Goal: Task Accomplishment & Management: Manage account settings

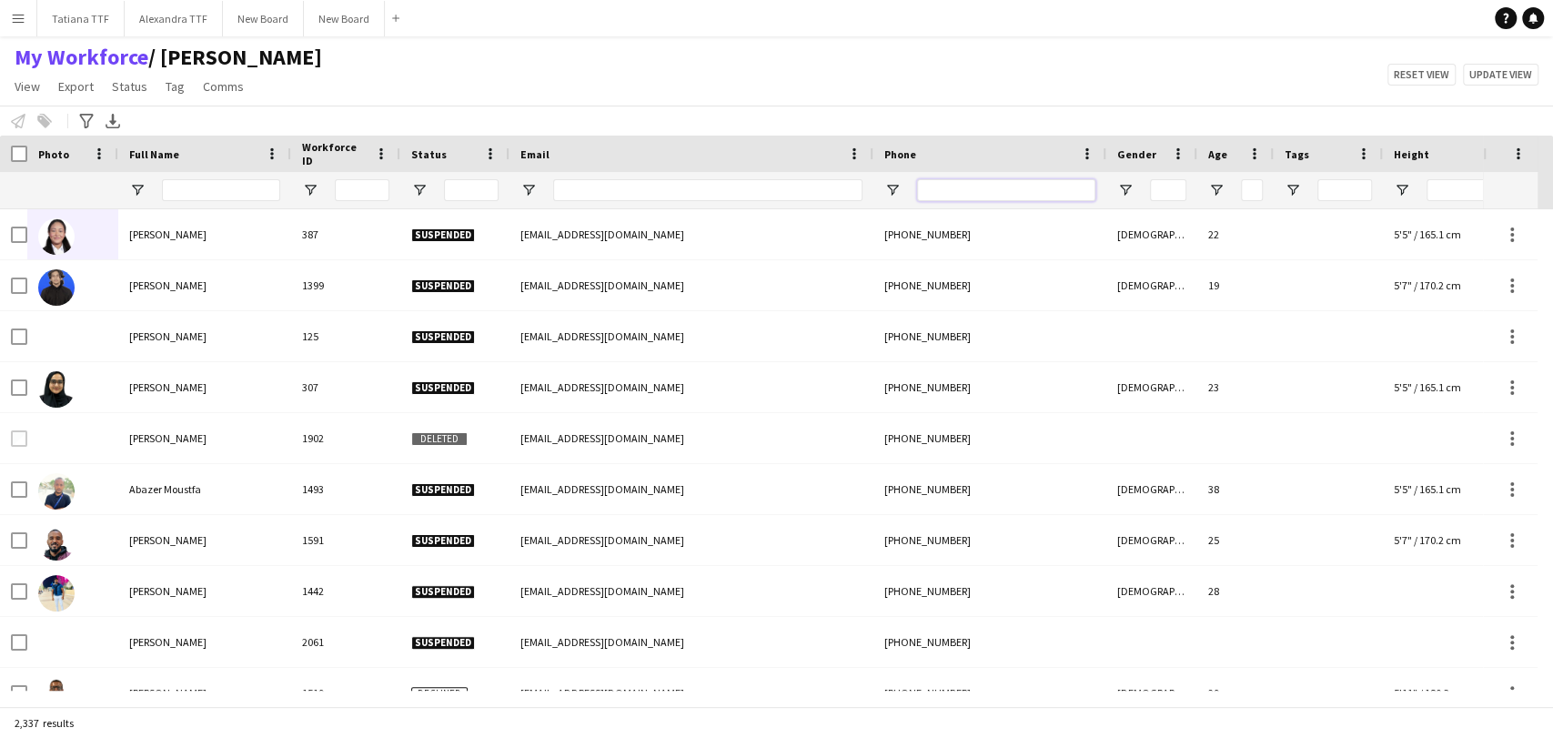
click at [964, 190] on input "Phone Filter Input" at bounding box center [1006, 190] width 178 height 22
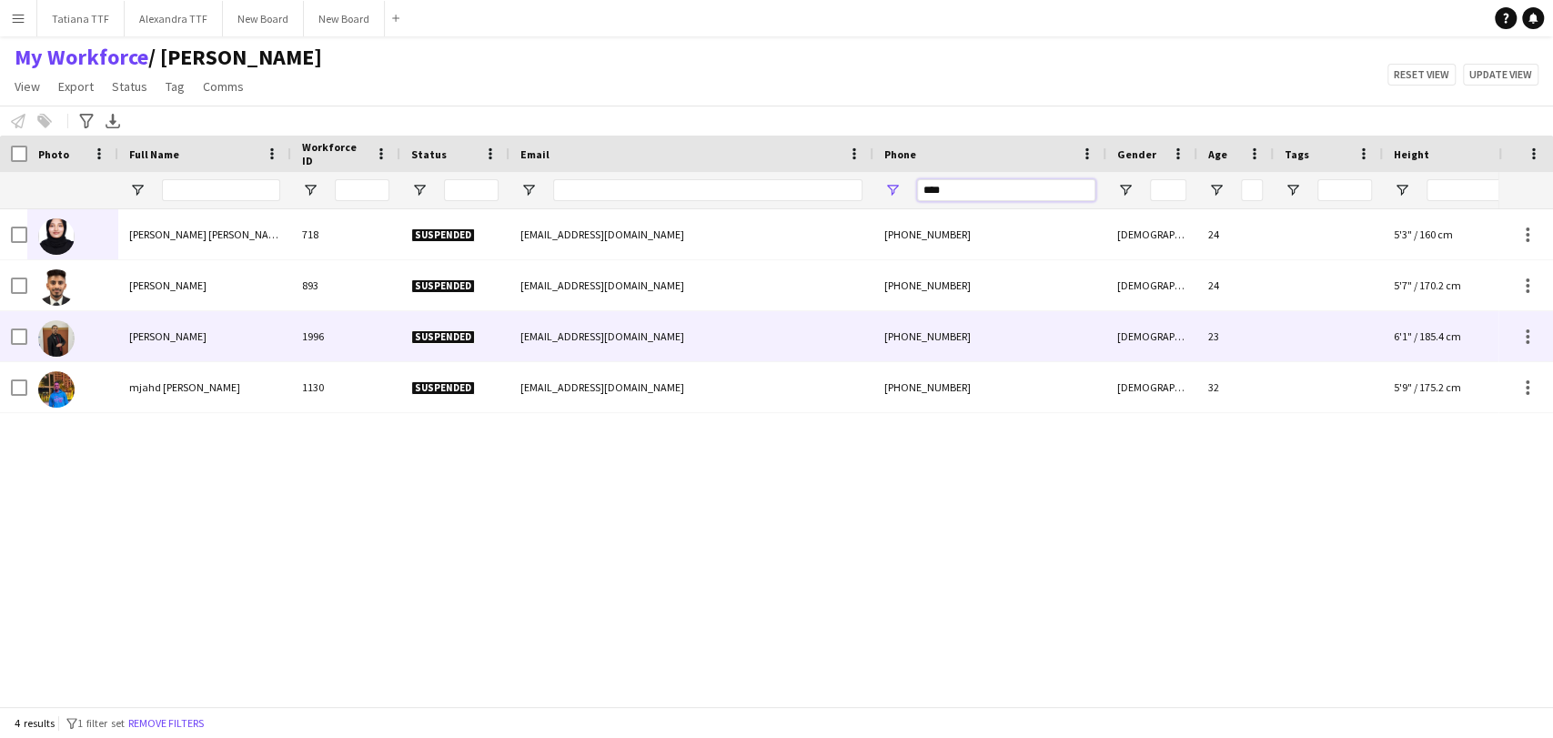
type input "****"
click at [57, 336] on img at bounding box center [56, 338] width 36 height 36
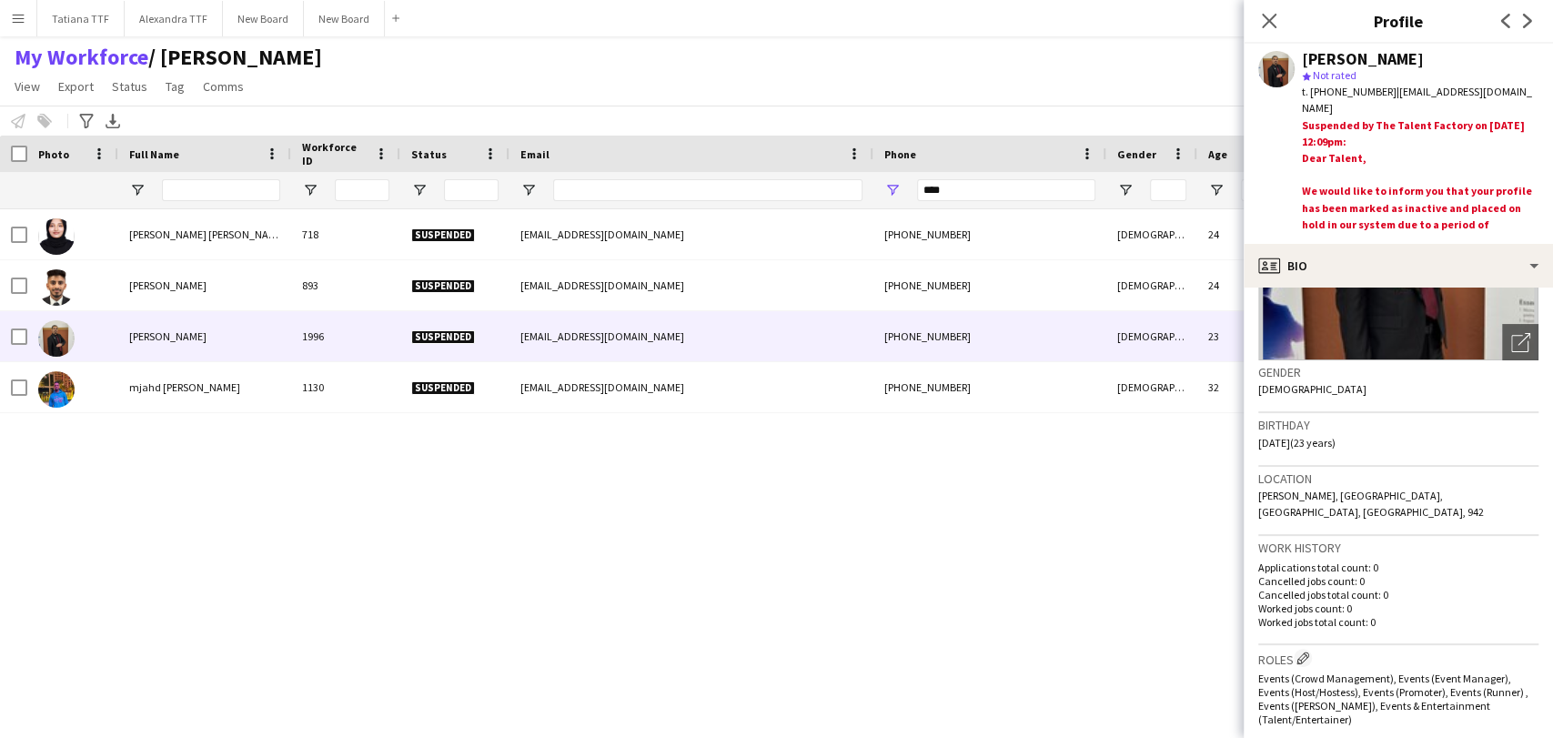
scroll to position [101, 0]
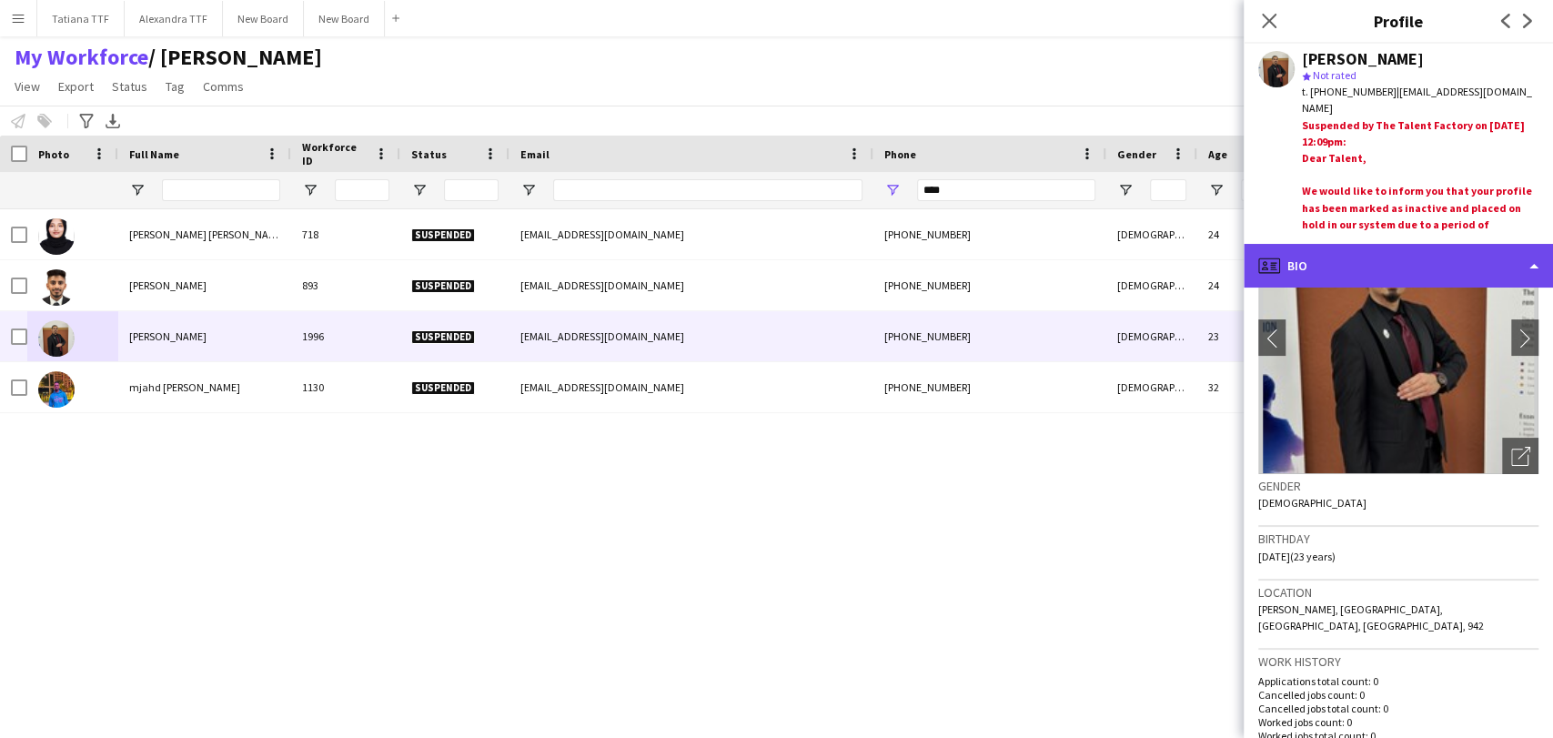
click at [1362, 263] on div "profile Bio" at bounding box center [1398, 266] width 309 height 44
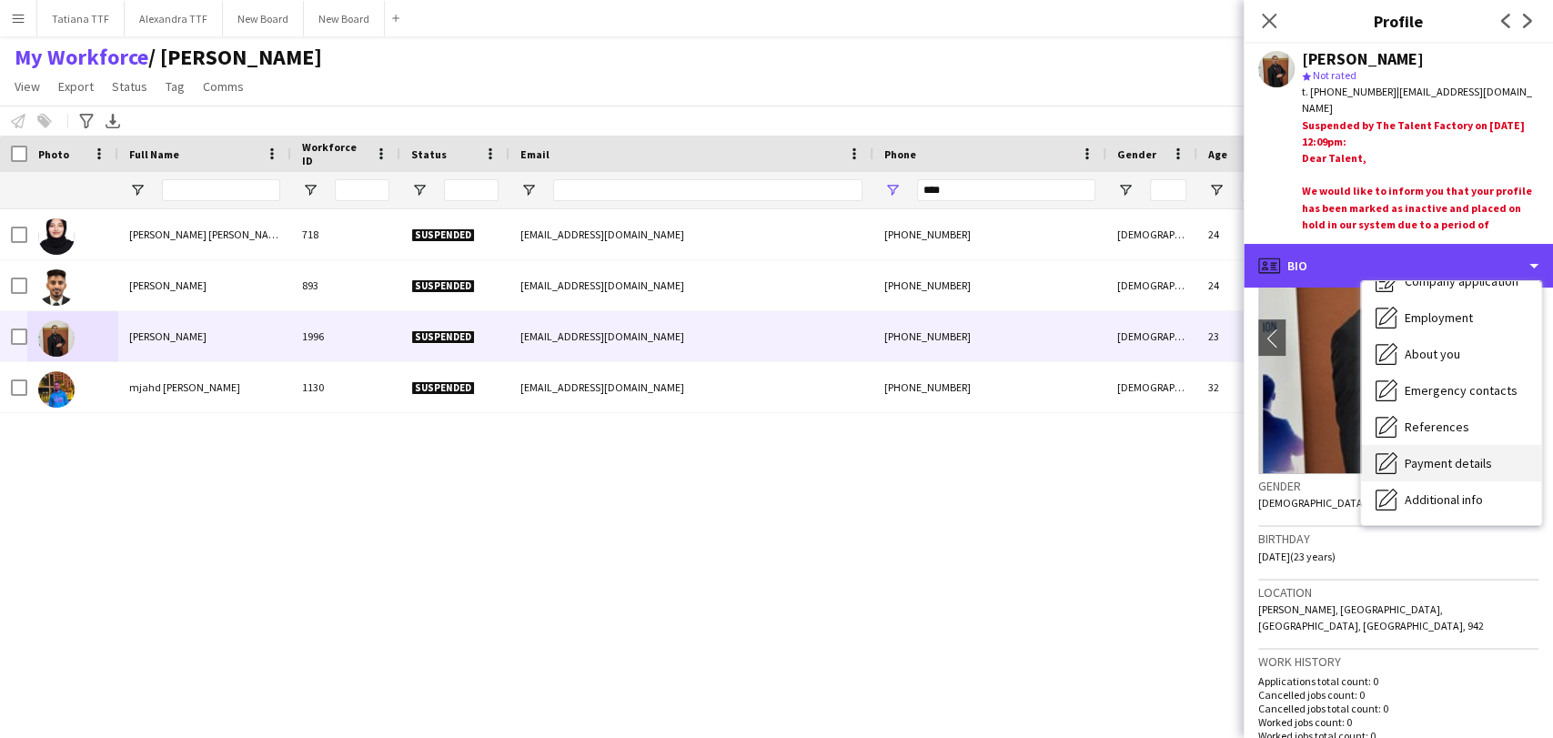
scroll to position [134, 0]
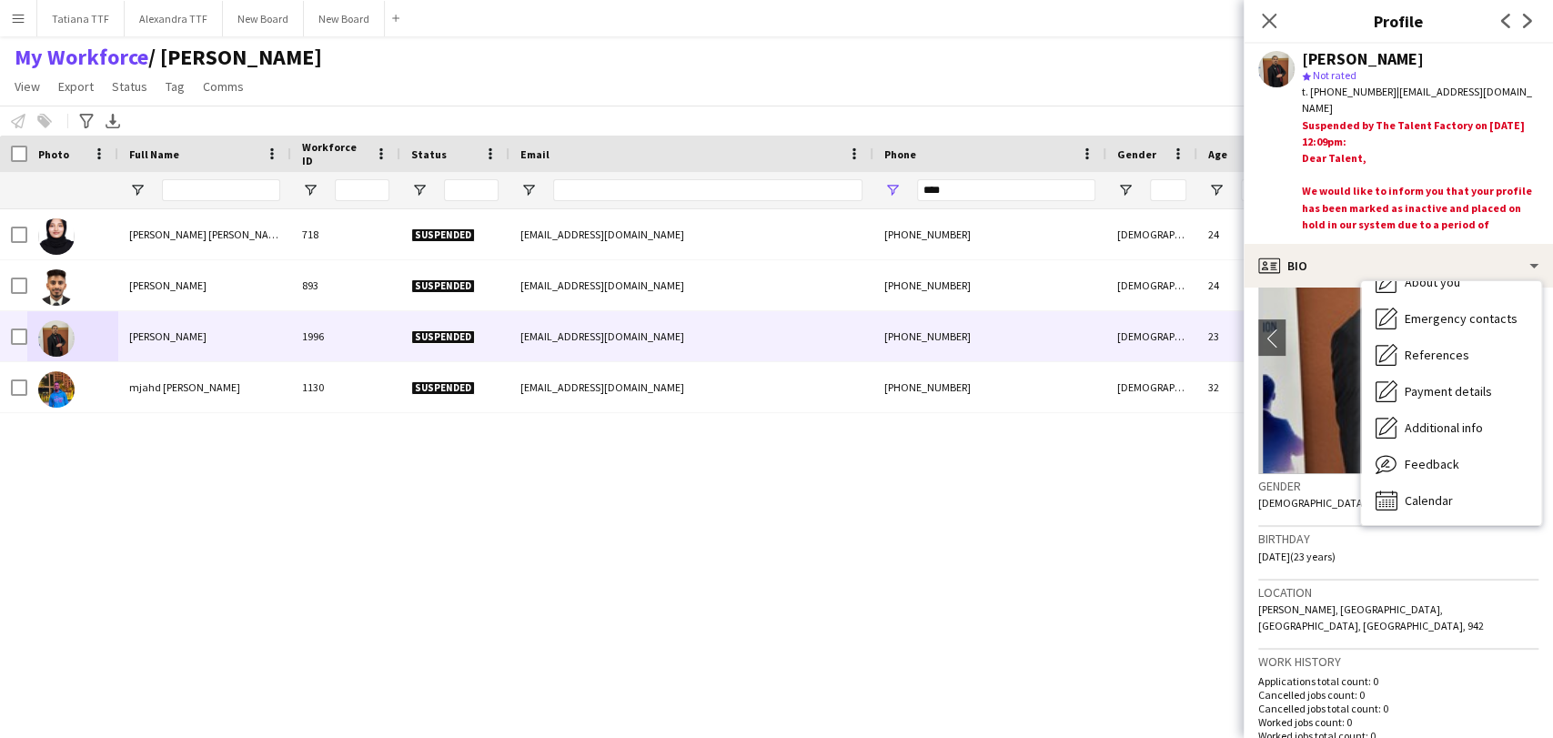
click at [904, 545] on div "Asneeya Alolla parambath 718 Suspended asneeyahameed@gmail.com +97477310935 Fem…" at bounding box center [749, 449] width 1499 height 481
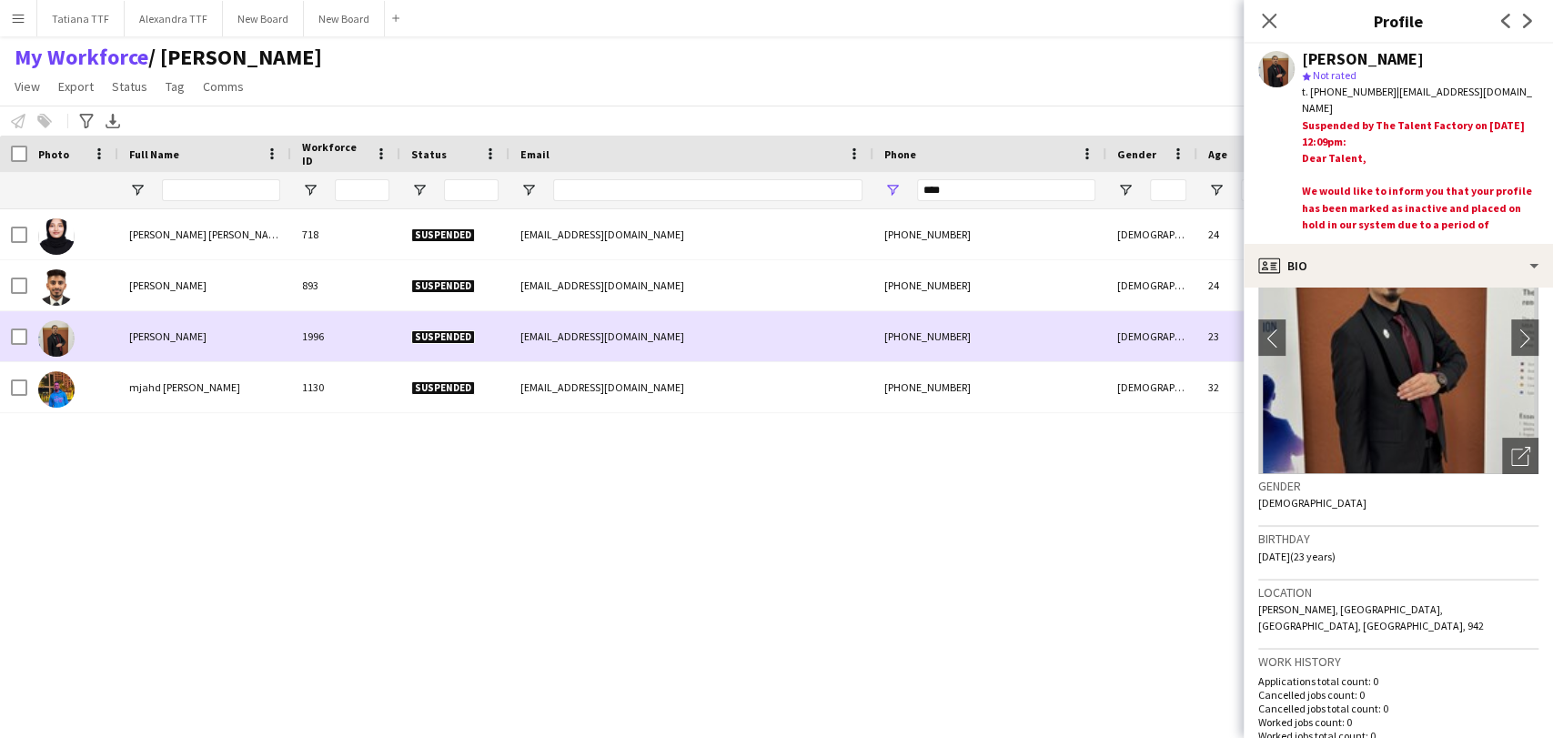
click at [60, 336] on img at bounding box center [56, 338] width 36 height 36
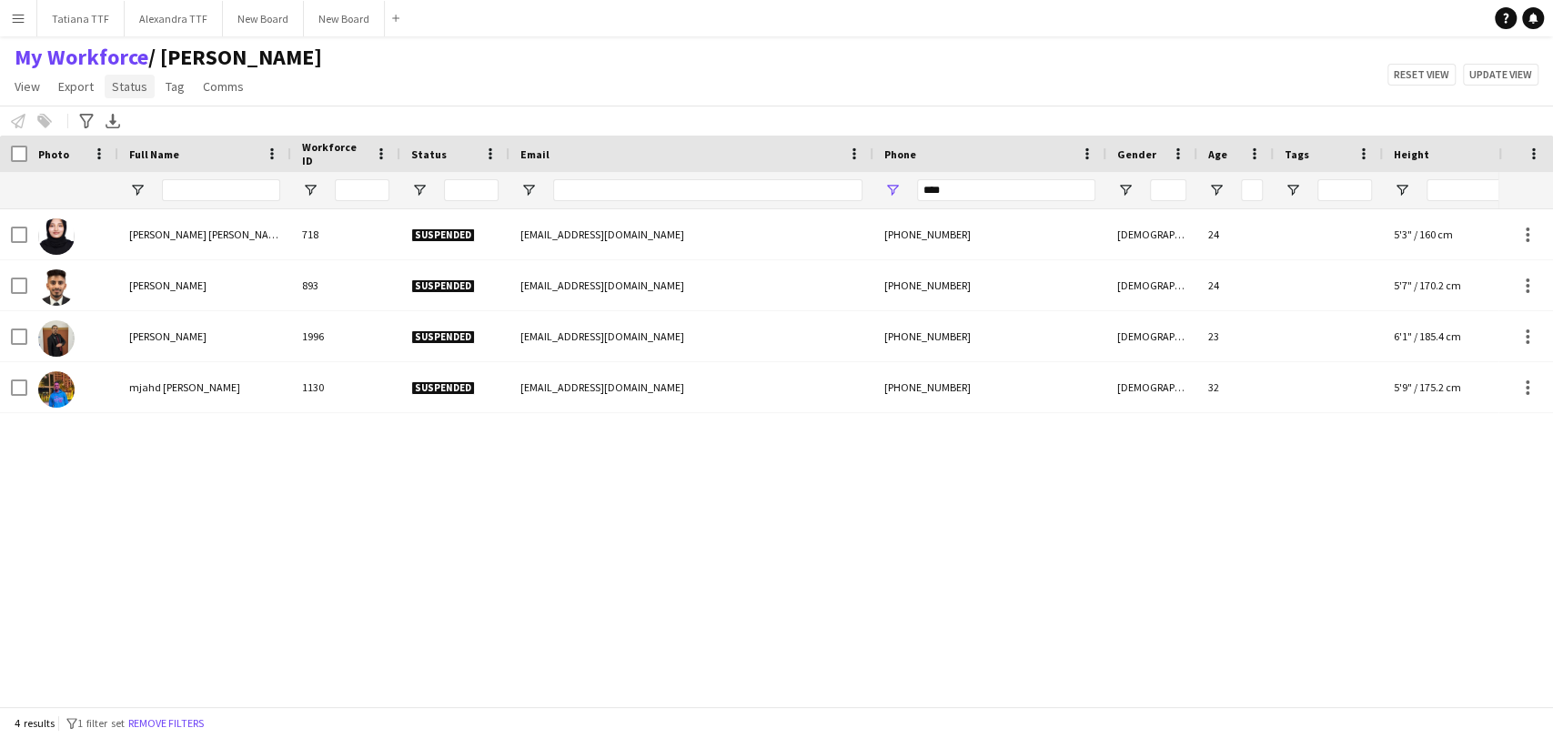
click at [125, 78] on span "Status" at bounding box center [129, 86] width 35 height 16
click at [129, 115] on div "Edit" at bounding box center [168, 125] width 127 height 38
click at [131, 86] on span "Status" at bounding box center [129, 86] width 35 height 16
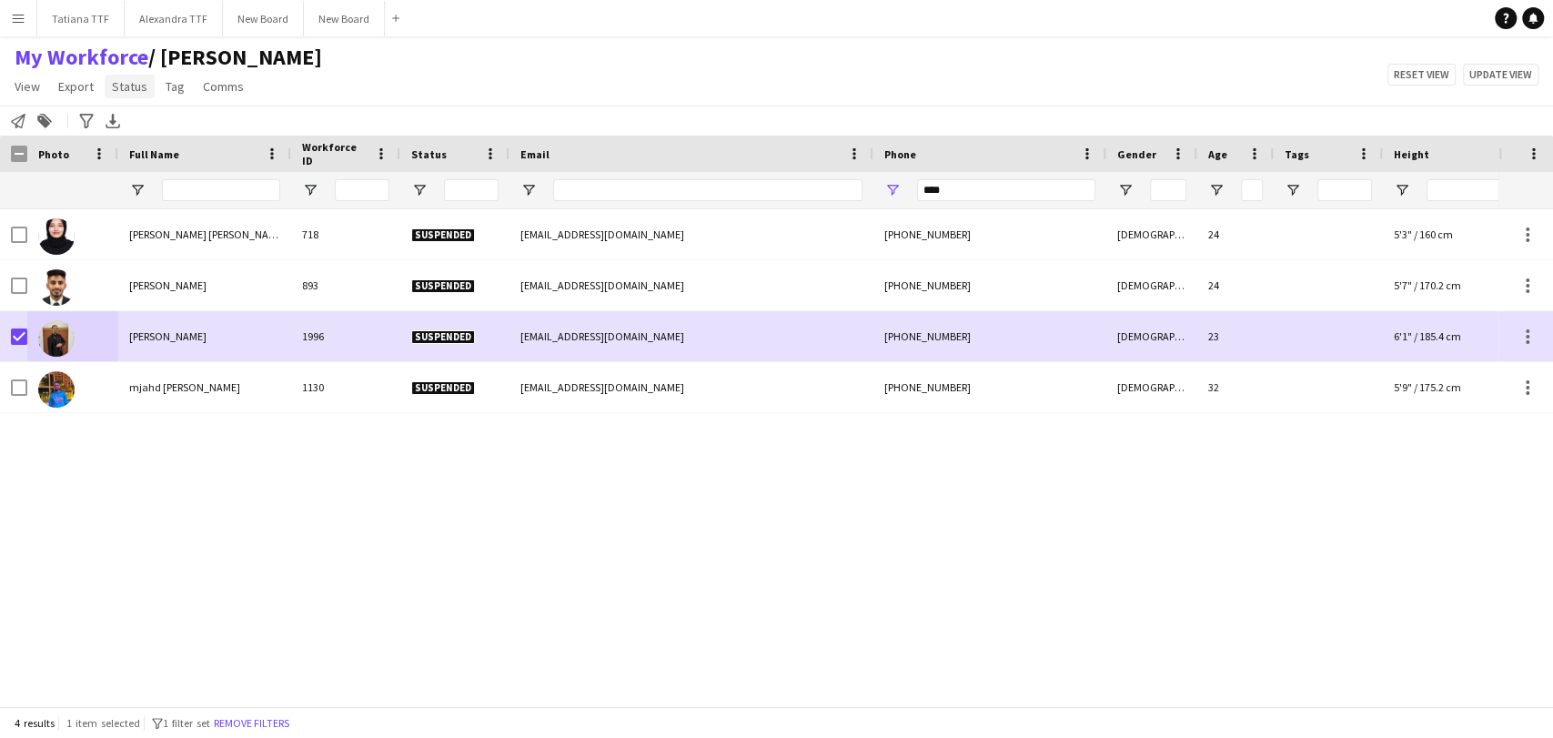
click at [132, 81] on span "Status" at bounding box center [129, 86] width 35 height 16
click at [159, 122] on link "Edit" at bounding box center [168, 125] width 127 height 38
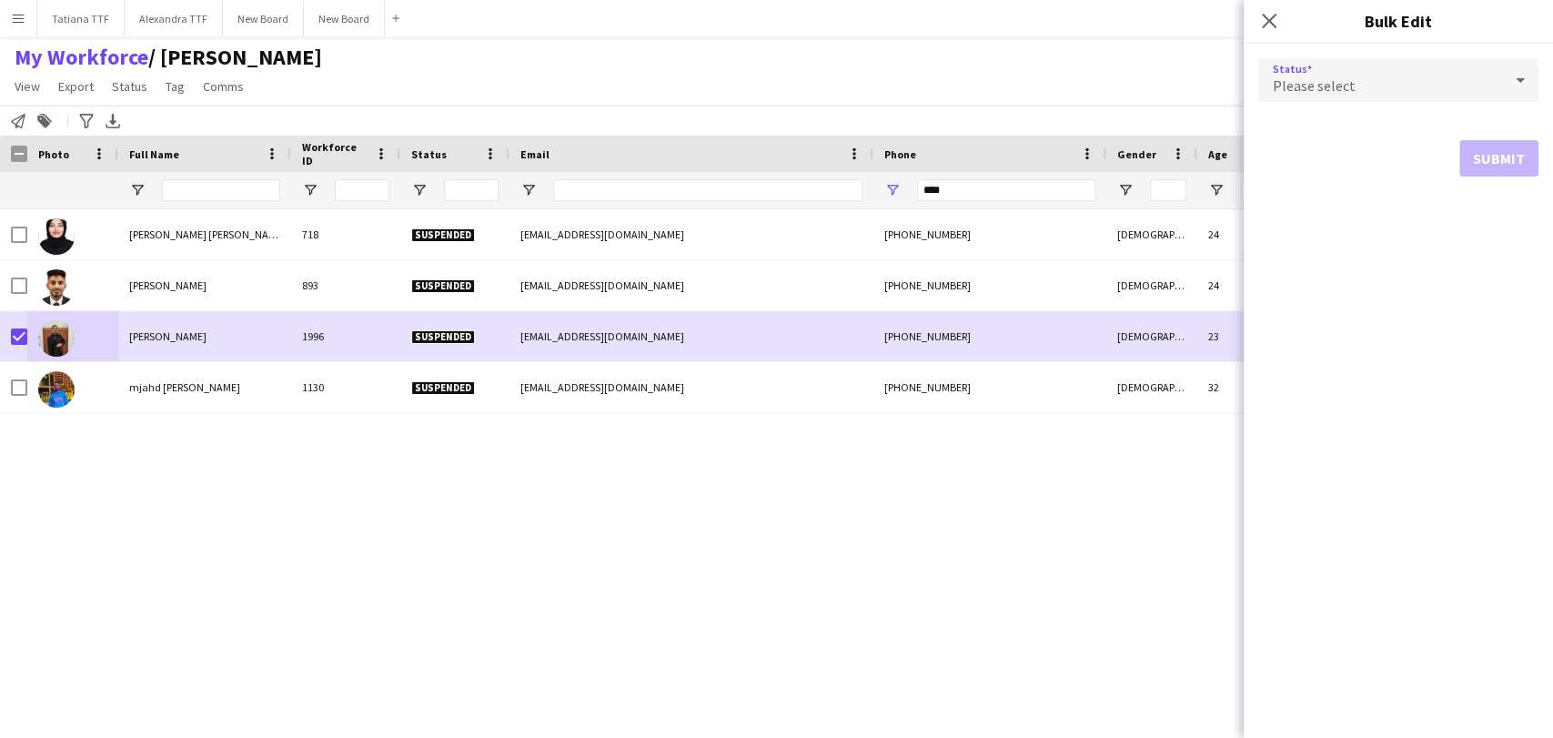
click at [1529, 89] on icon at bounding box center [1520, 80] width 22 height 36
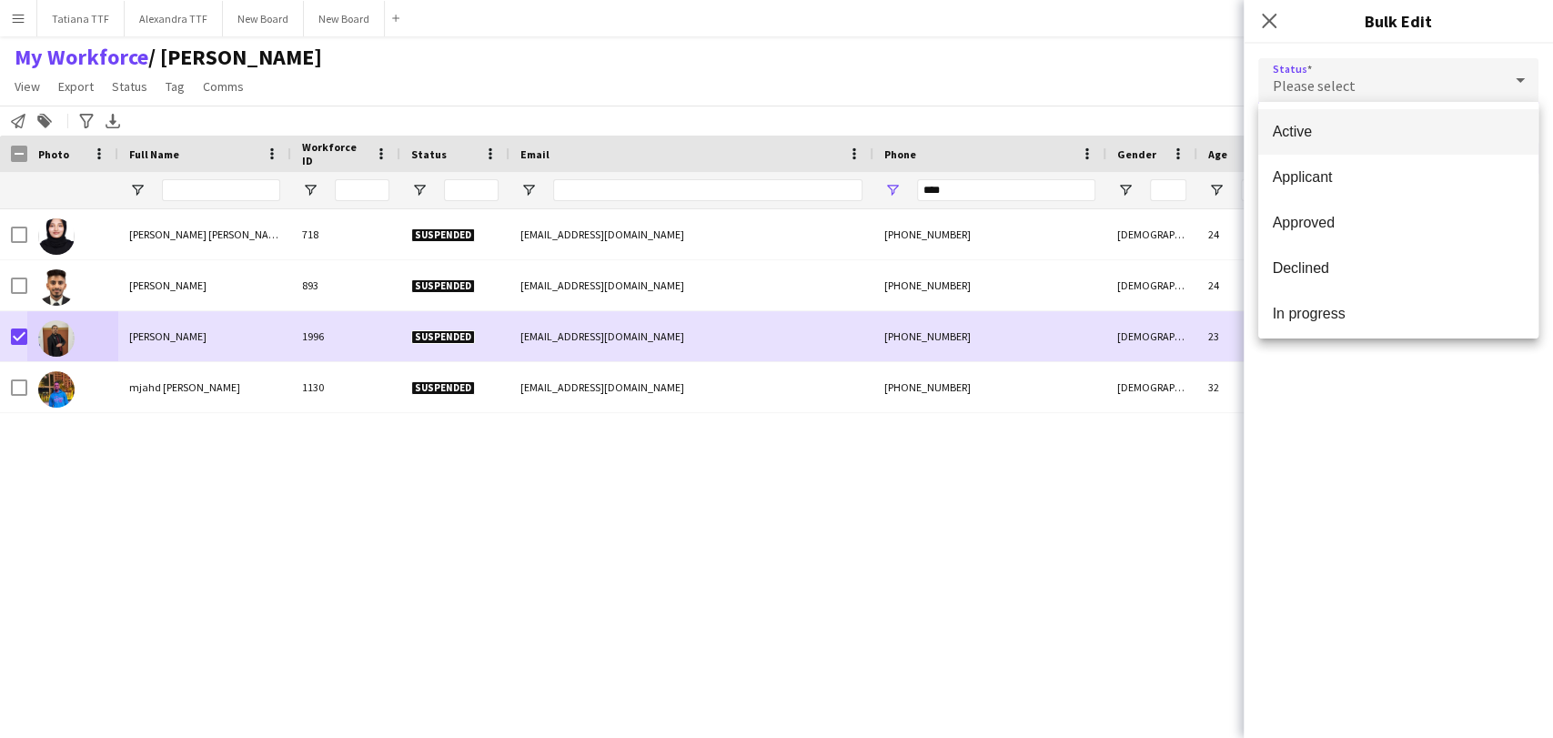
click at [1388, 128] on span "Active" at bounding box center [1398, 131] width 251 height 17
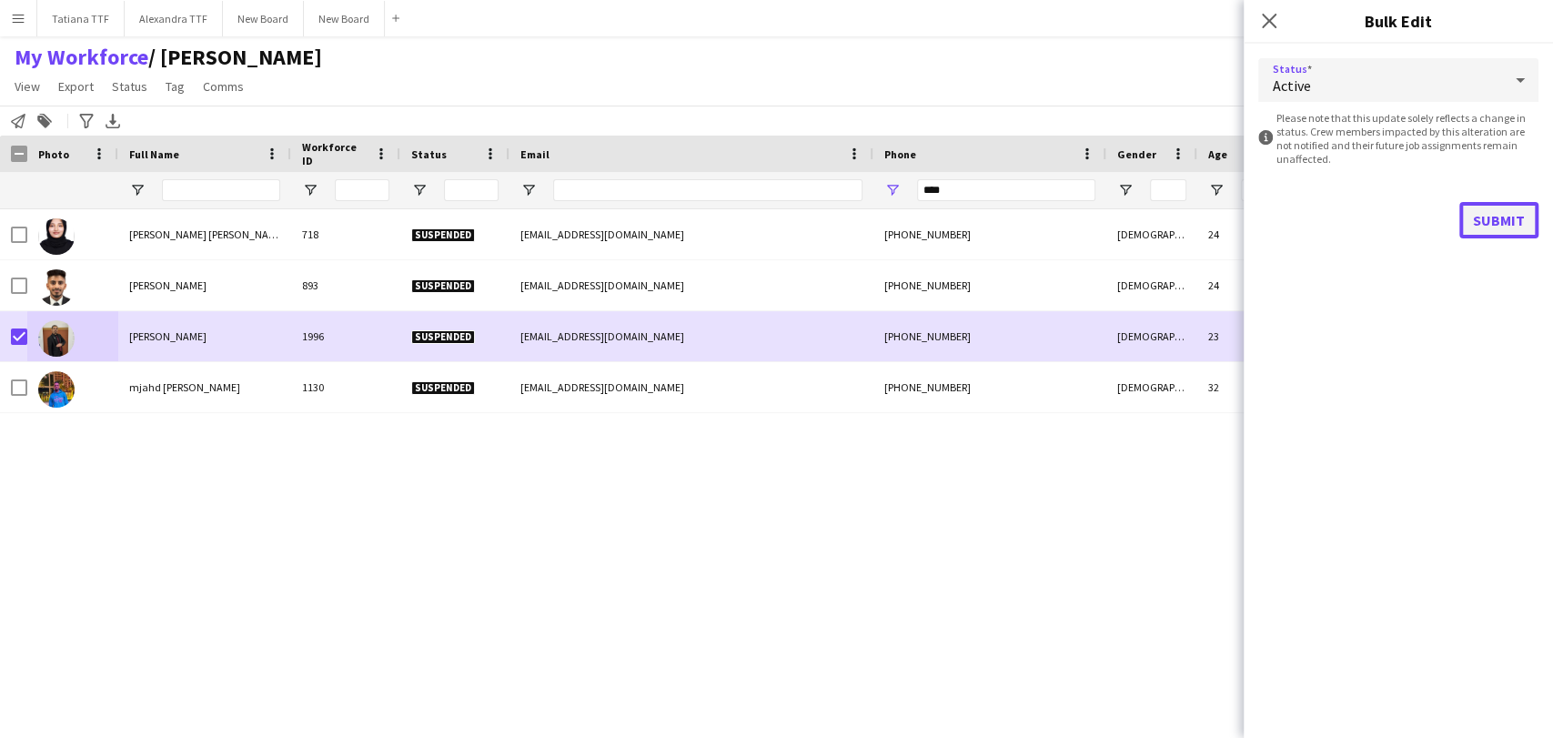
click at [1501, 216] on button "Submit" at bounding box center [1498, 220] width 79 height 36
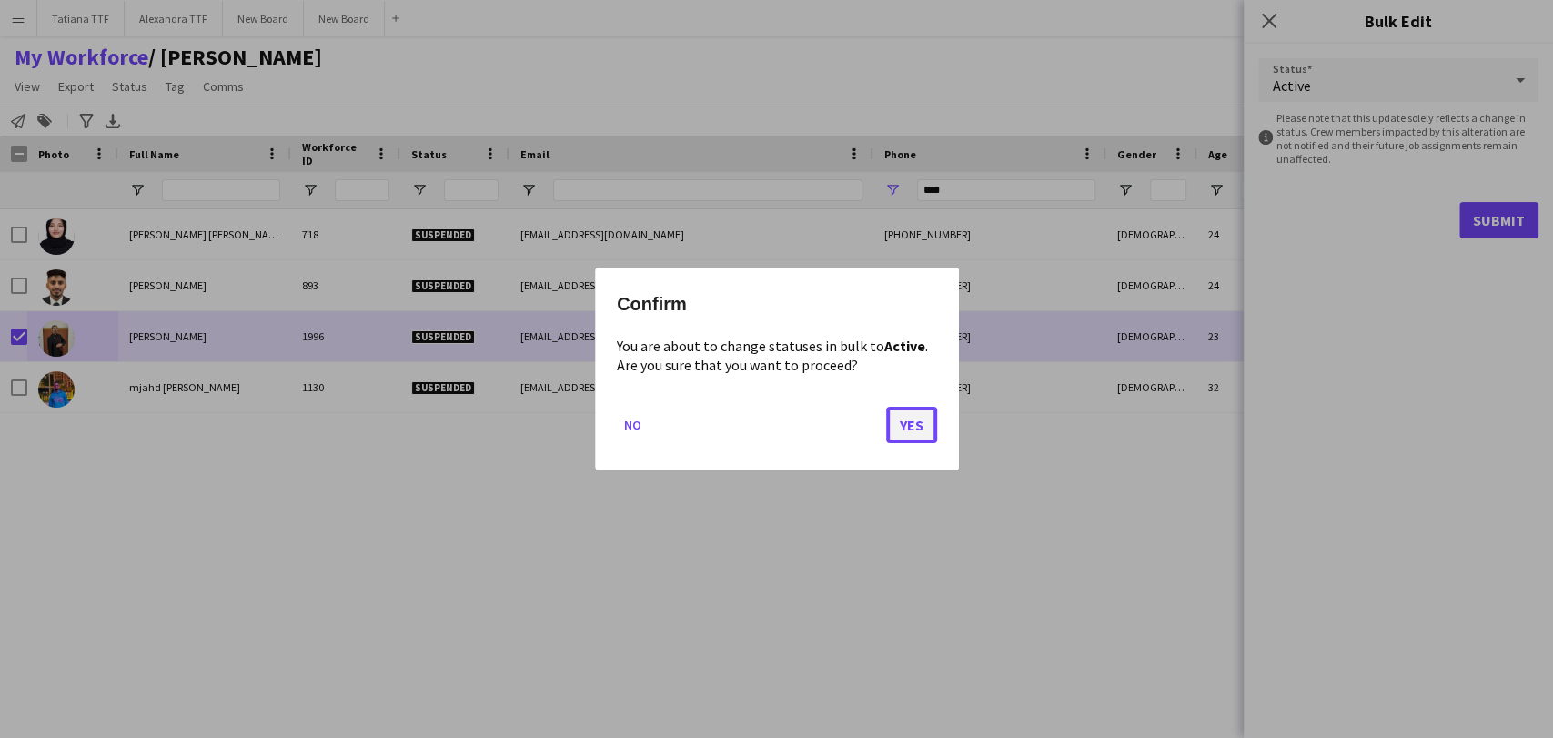
click at [927, 432] on button "Yes" at bounding box center [911, 425] width 51 height 36
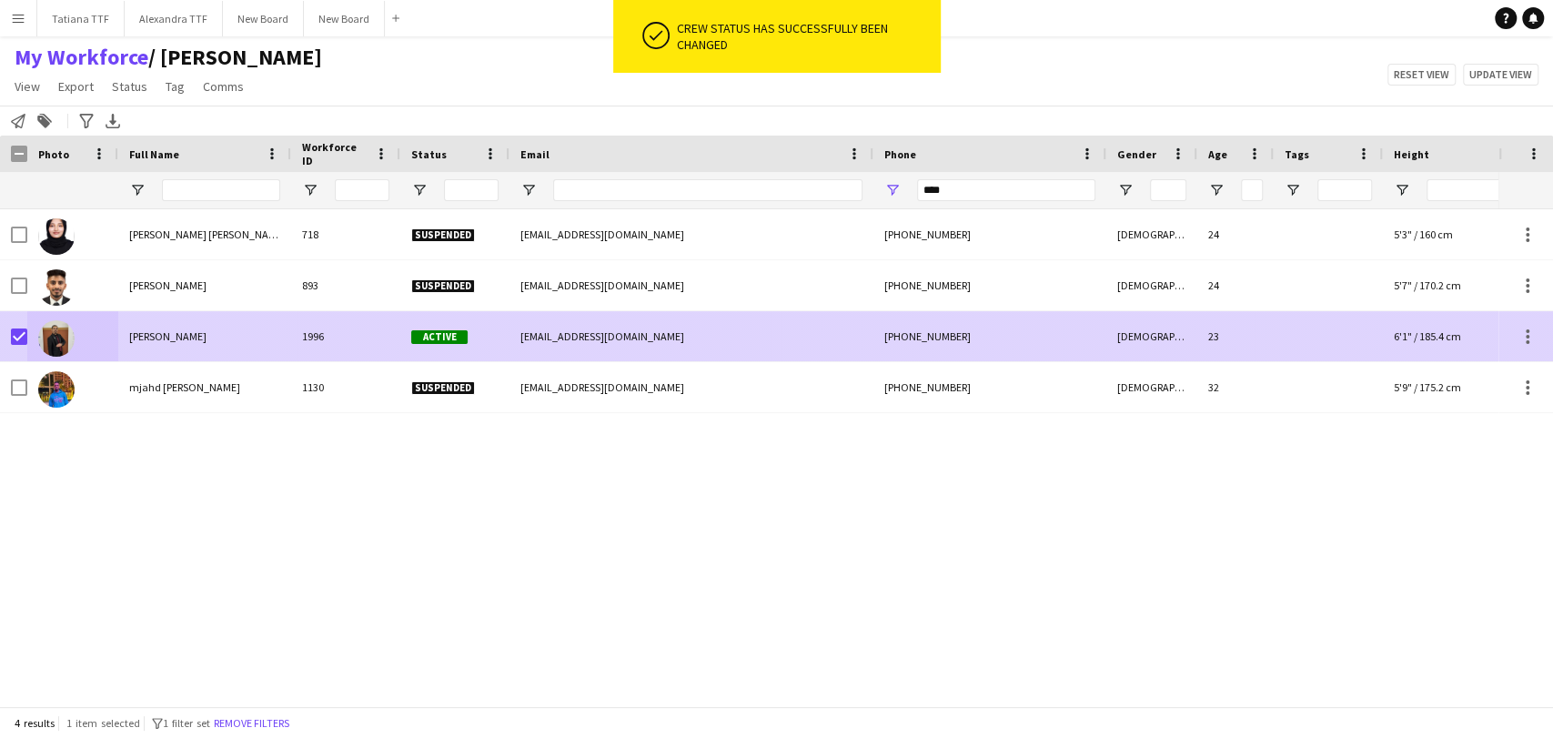
click at [51, 339] on img at bounding box center [56, 338] width 36 height 36
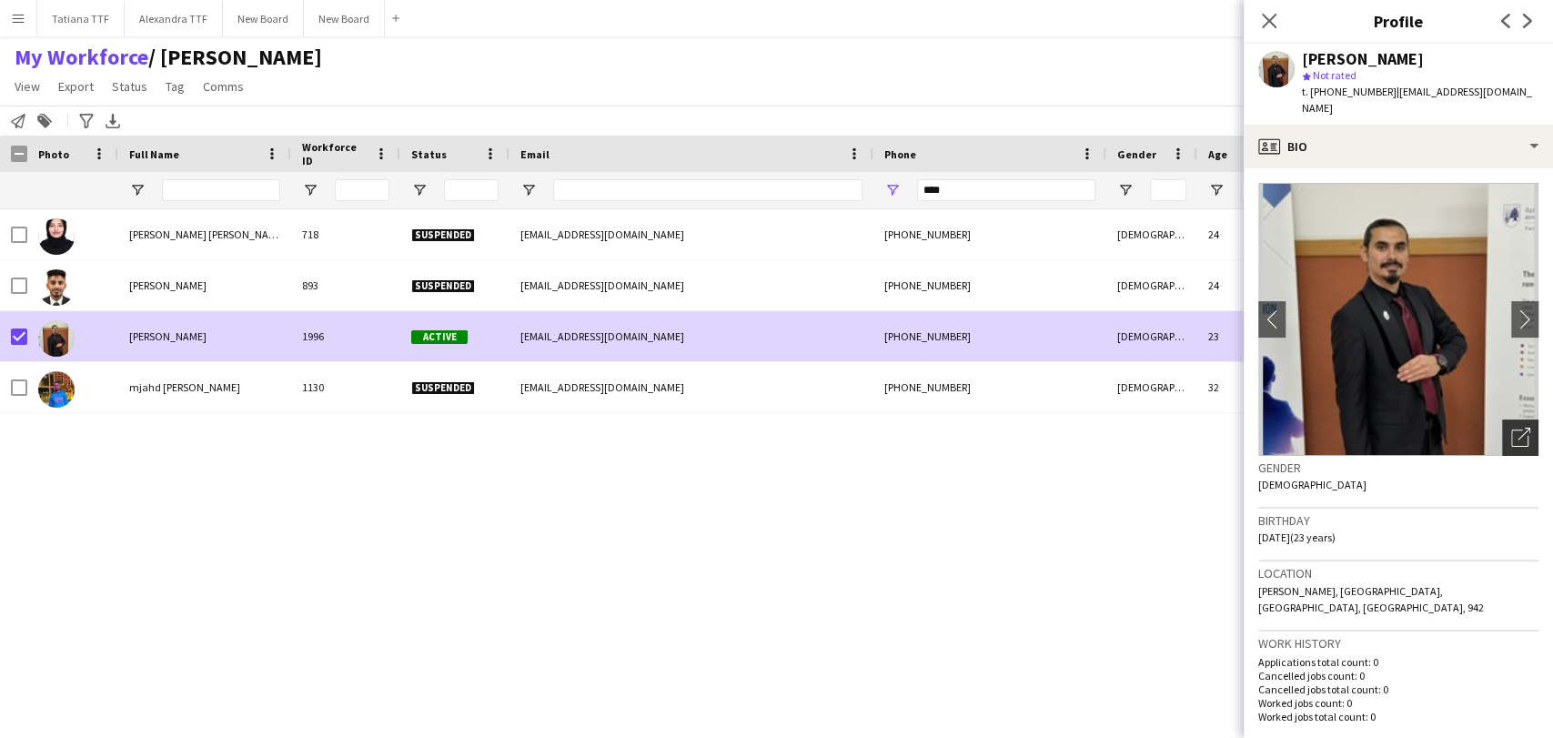
click at [1515, 419] on div "Open photos pop-in" at bounding box center [1520, 437] width 36 height 36
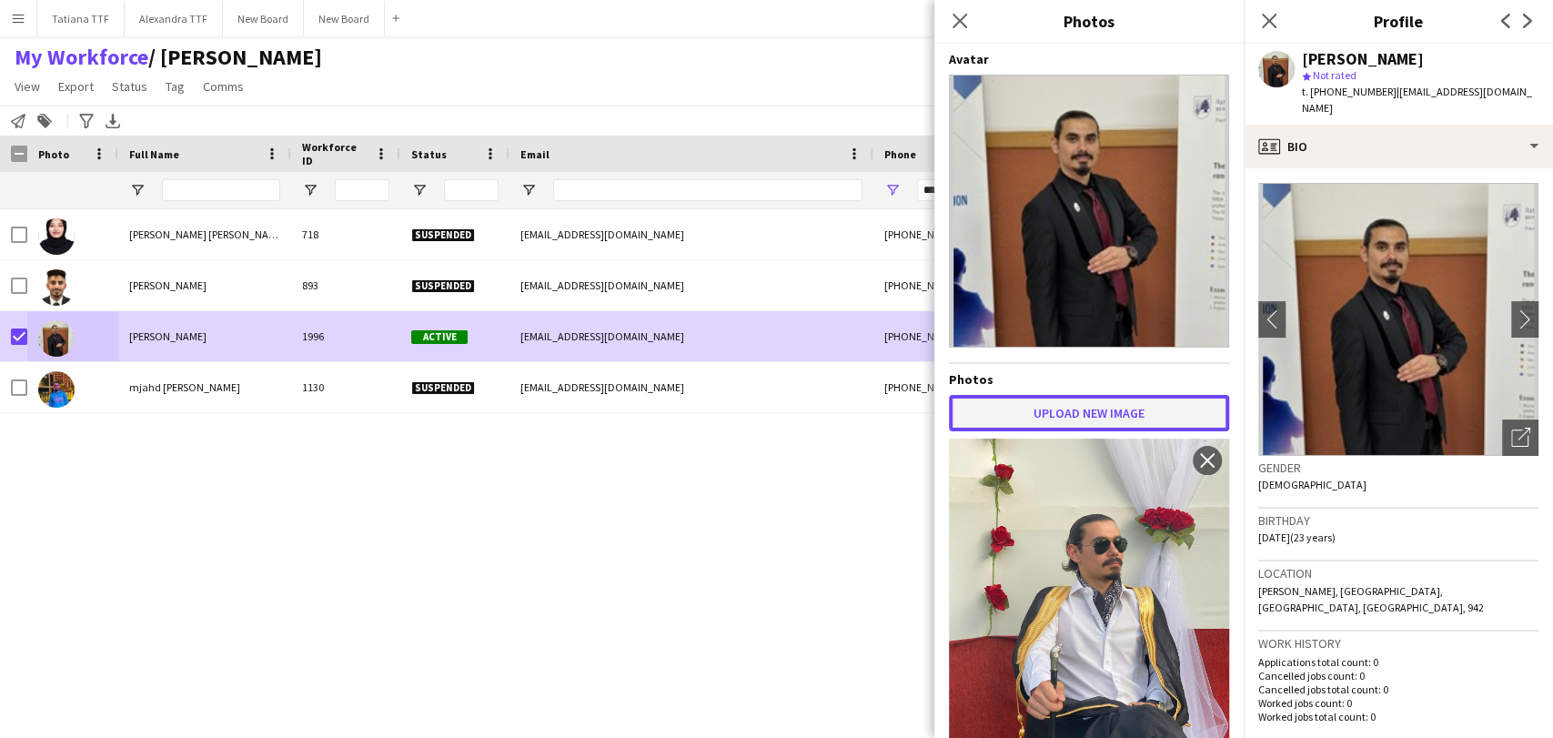
click at [1075, 407] on button "Upload new image" at bounding box center [1089, 413] width 280 height 36
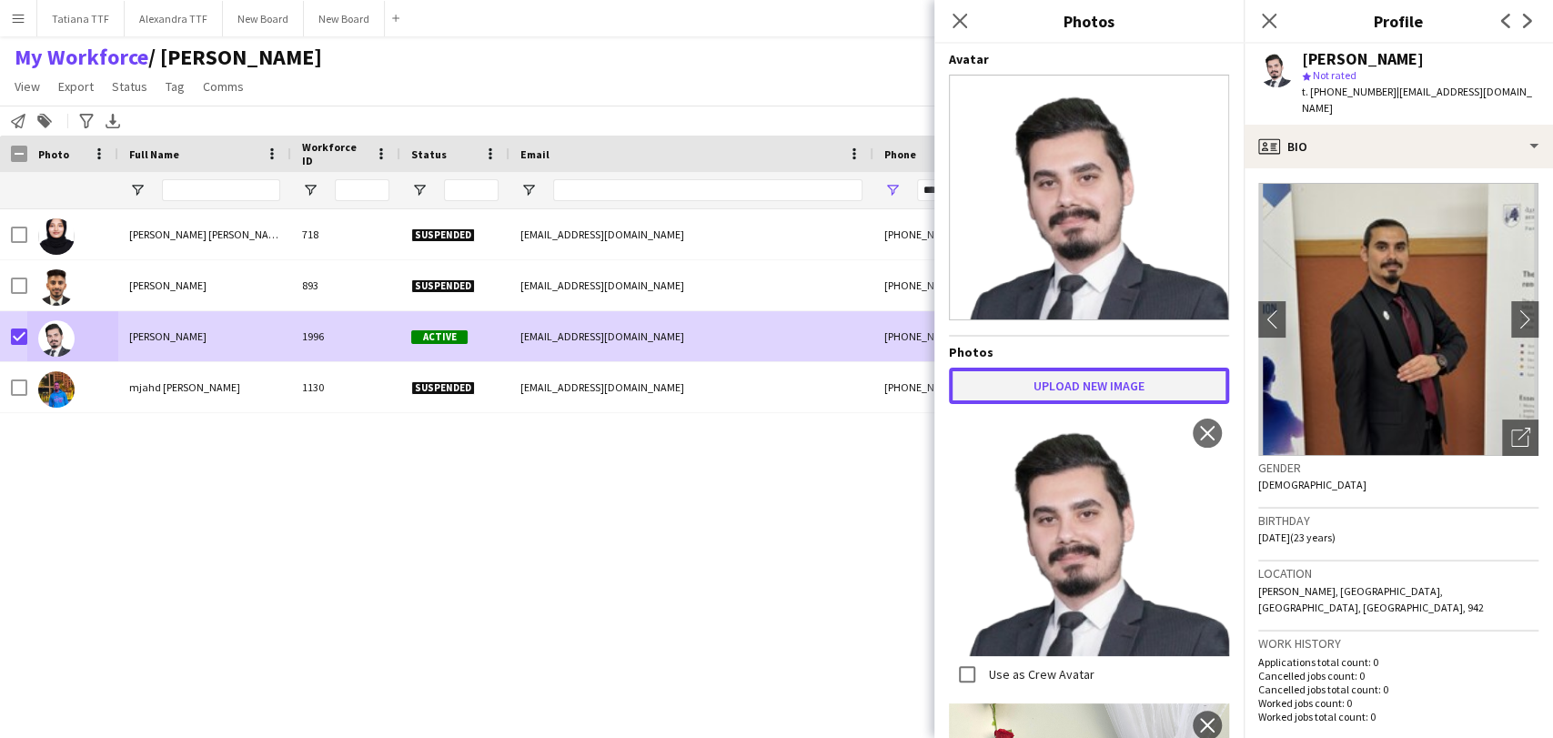
click at [1073, 377] on button "Upload new image" at bounding box center [1089, 386] width 280 height 36
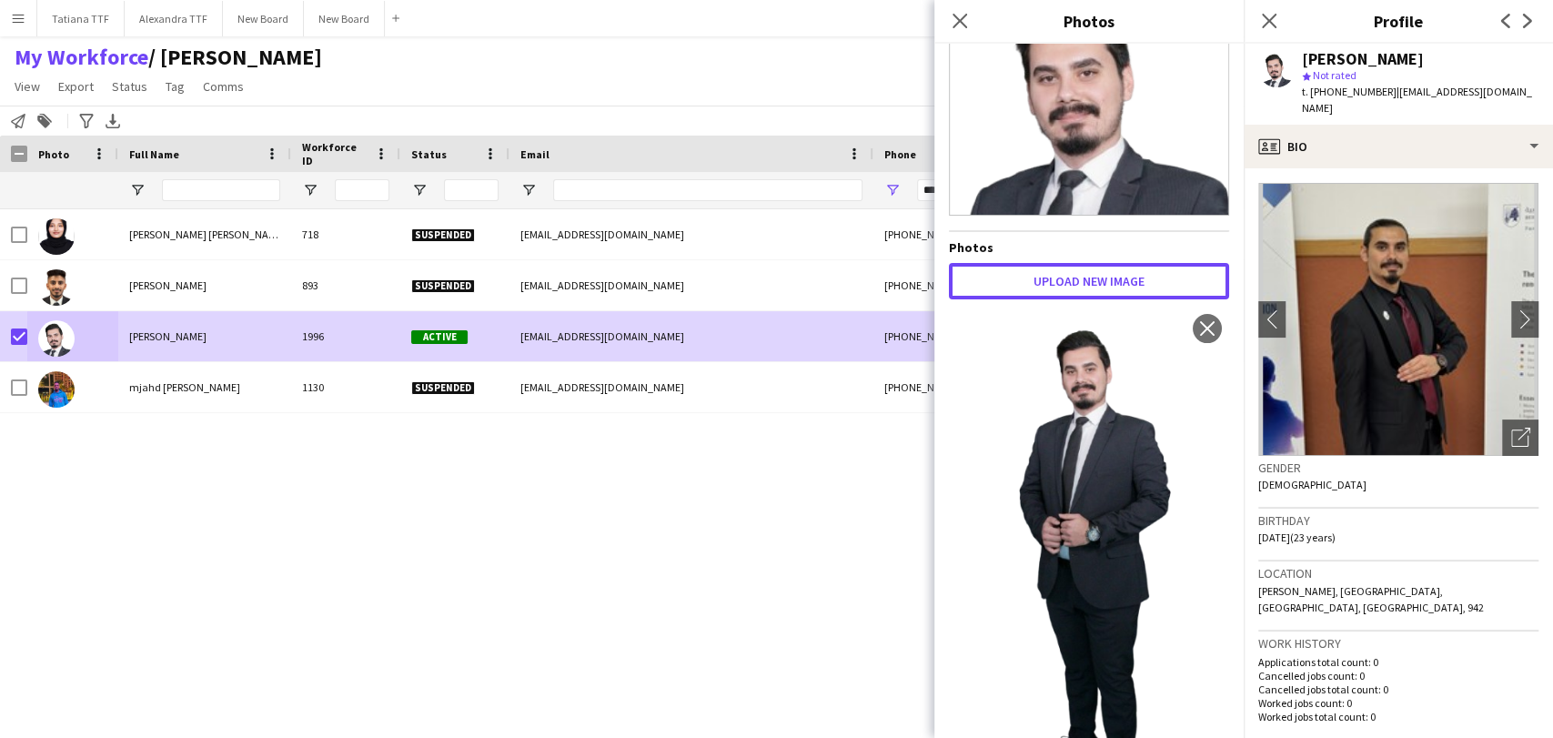
scroll to position [101, 0]
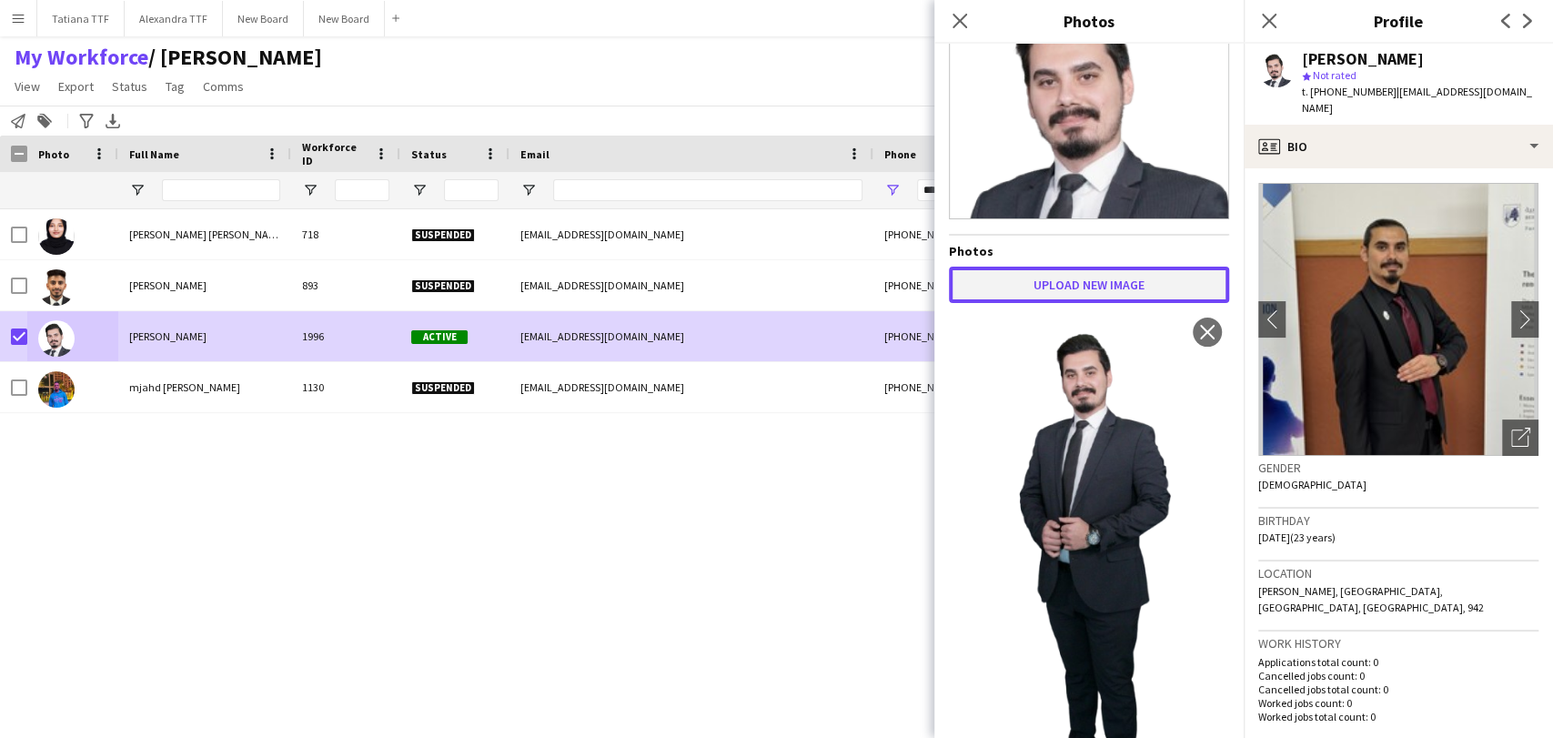
click at [1079, 271] on button "Upload new image" at bounding box center [1089, 285] width 280 height 36
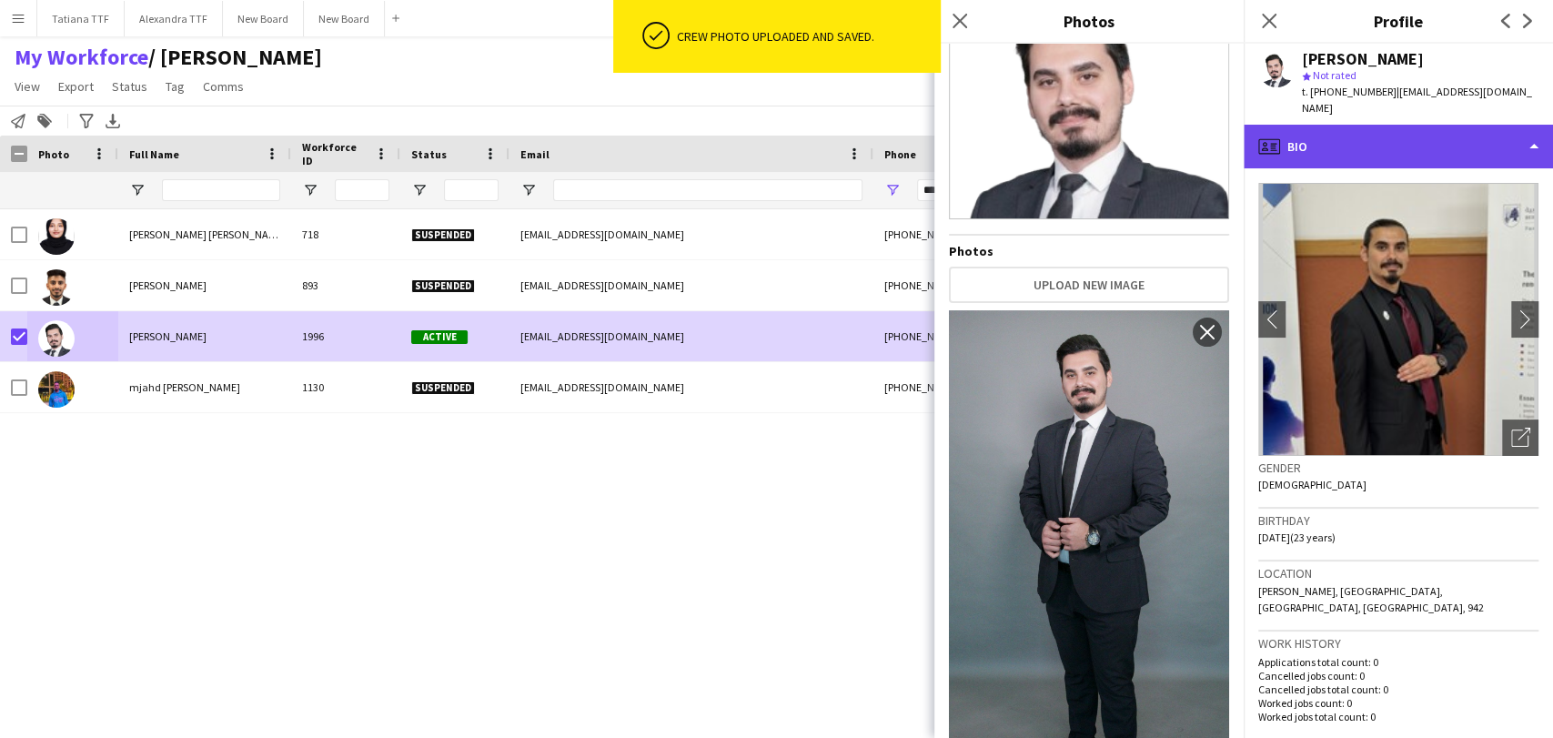
click at [1464, 140] on div "profile Bio" at bounding box center [1398, 147] width 309 height 44
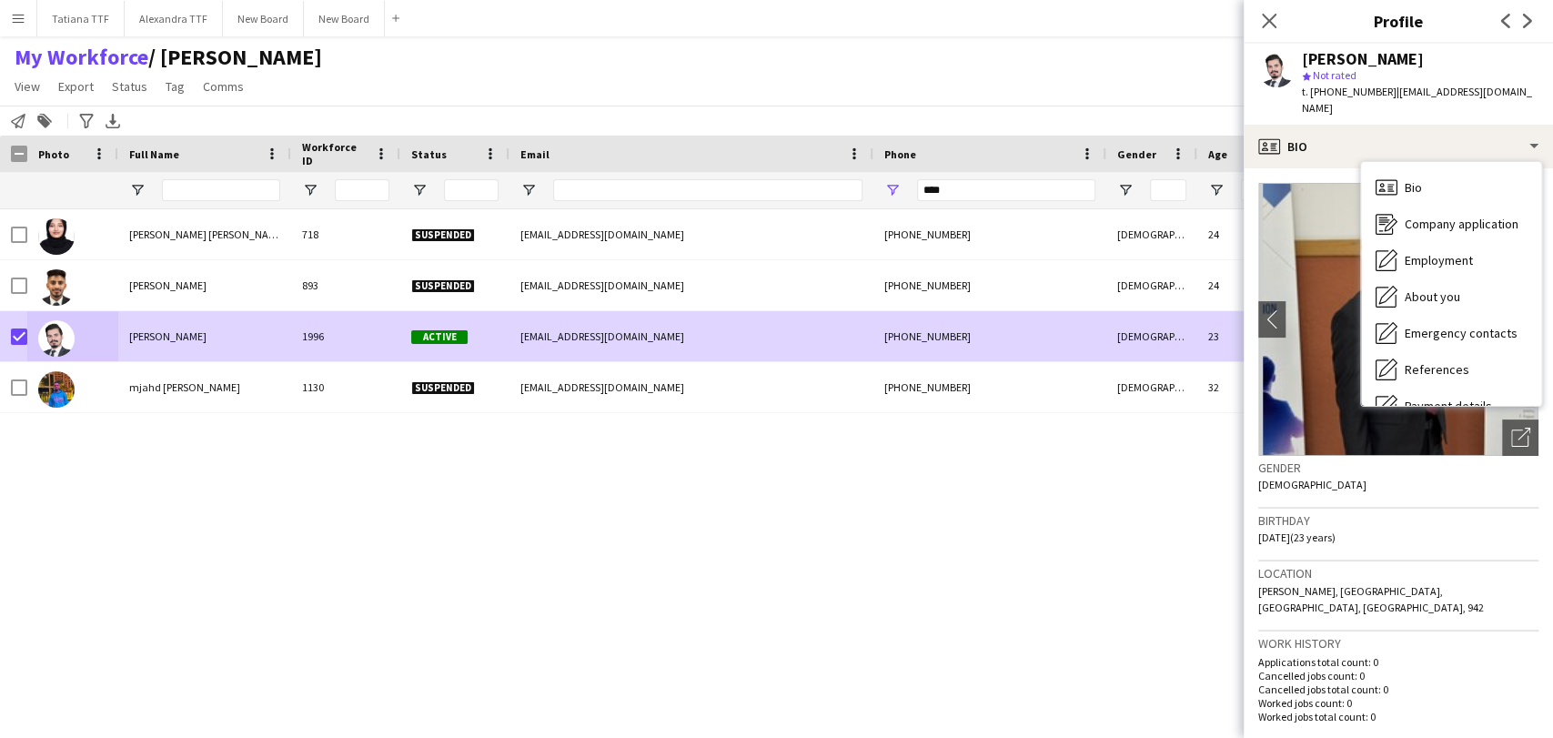
click at [862, 551] on div "Asneeya Alolla parambath 718 Suspended asneeyahameed@gmail.com +97477310935 Fem…" at bounding box center [749, 449] width 1499 height 481
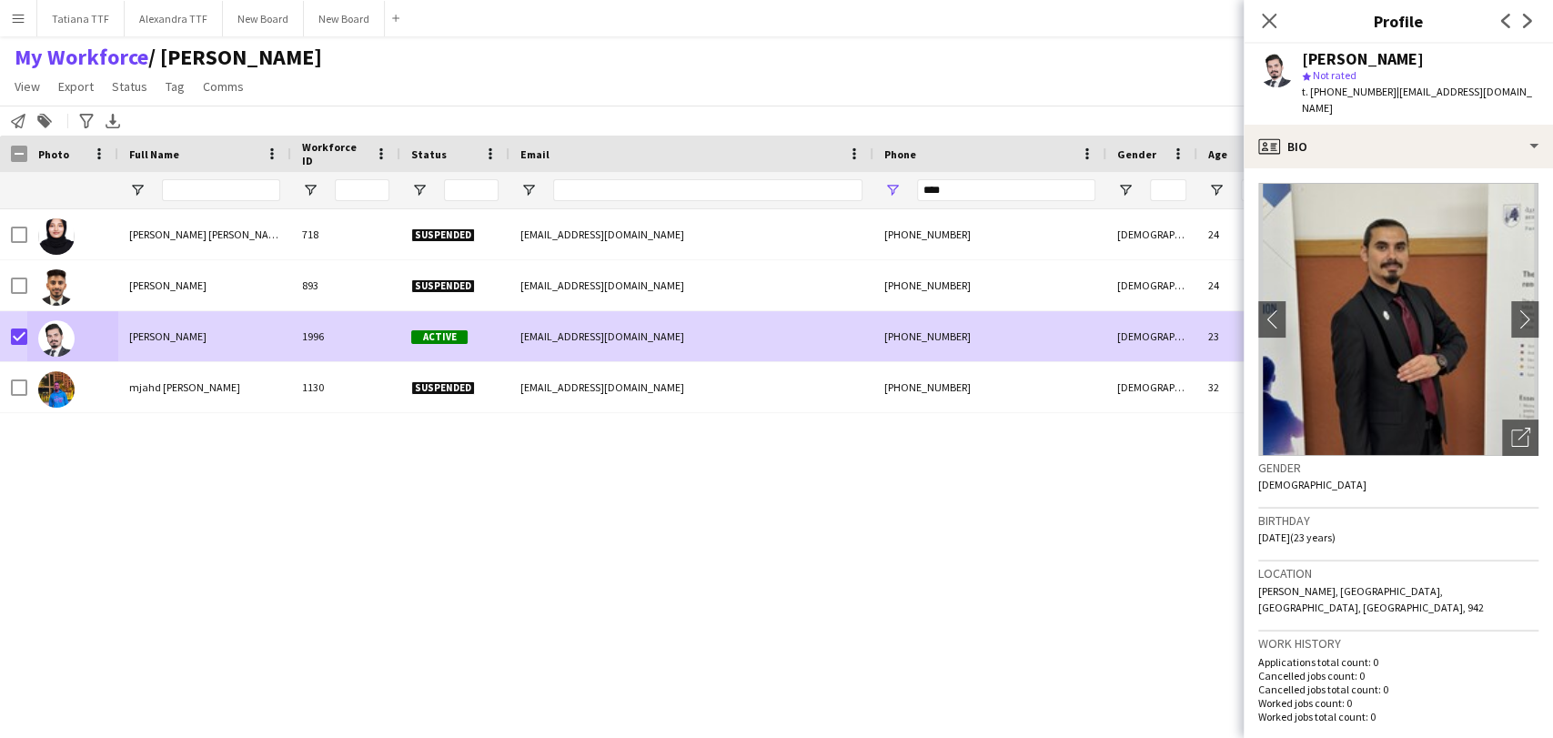
drag, startPoint x: 1267, startPoint y: 24, endPoint x: 1022, endPoint y: 86, distance: 252.7
click at [1267, 22] on icon "Close pop-in" at bounding box center [1269, 21] width 15 height 15
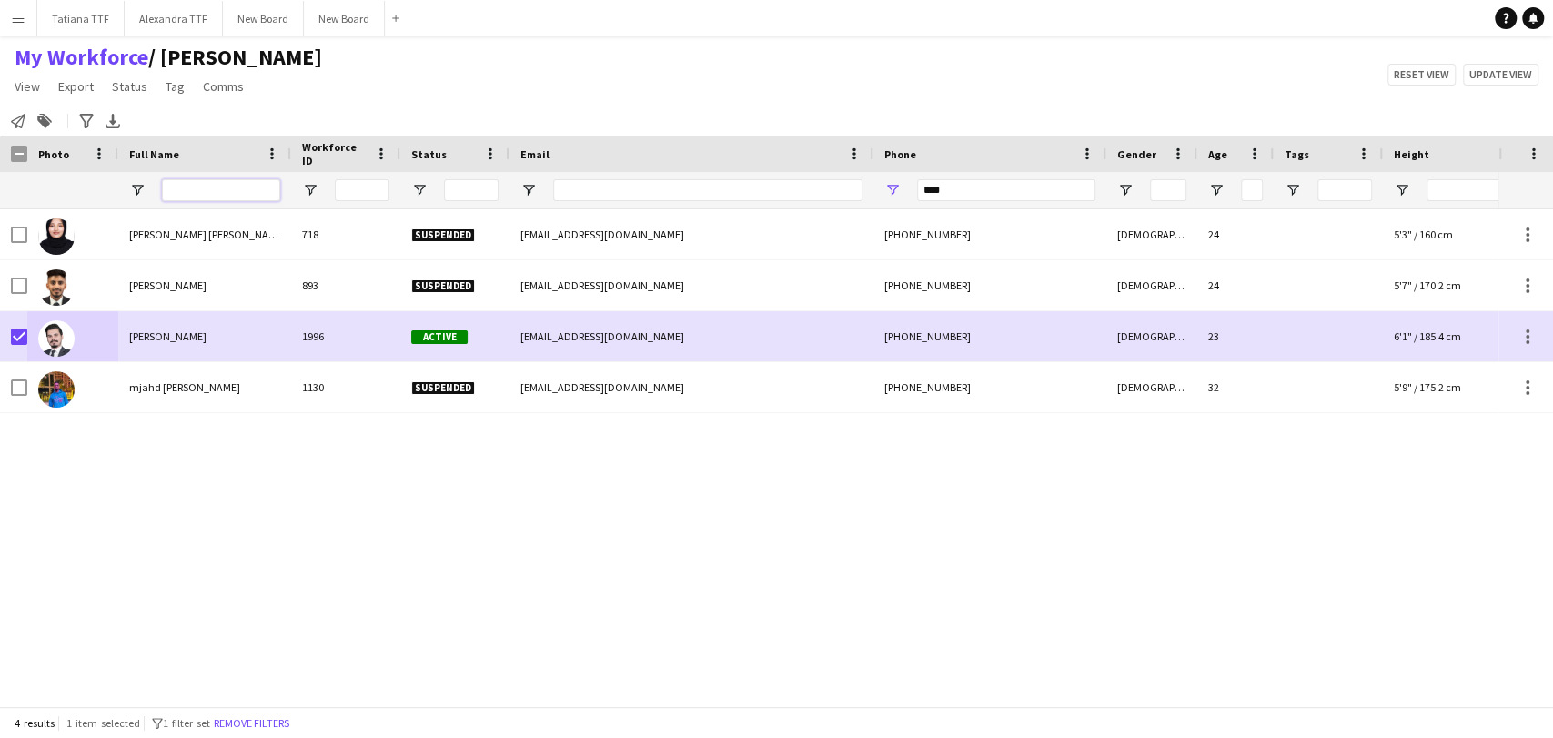
click at [227, 194] on input "Full Name Filter Input" at bounding box center [221, 190] width 118 height 22
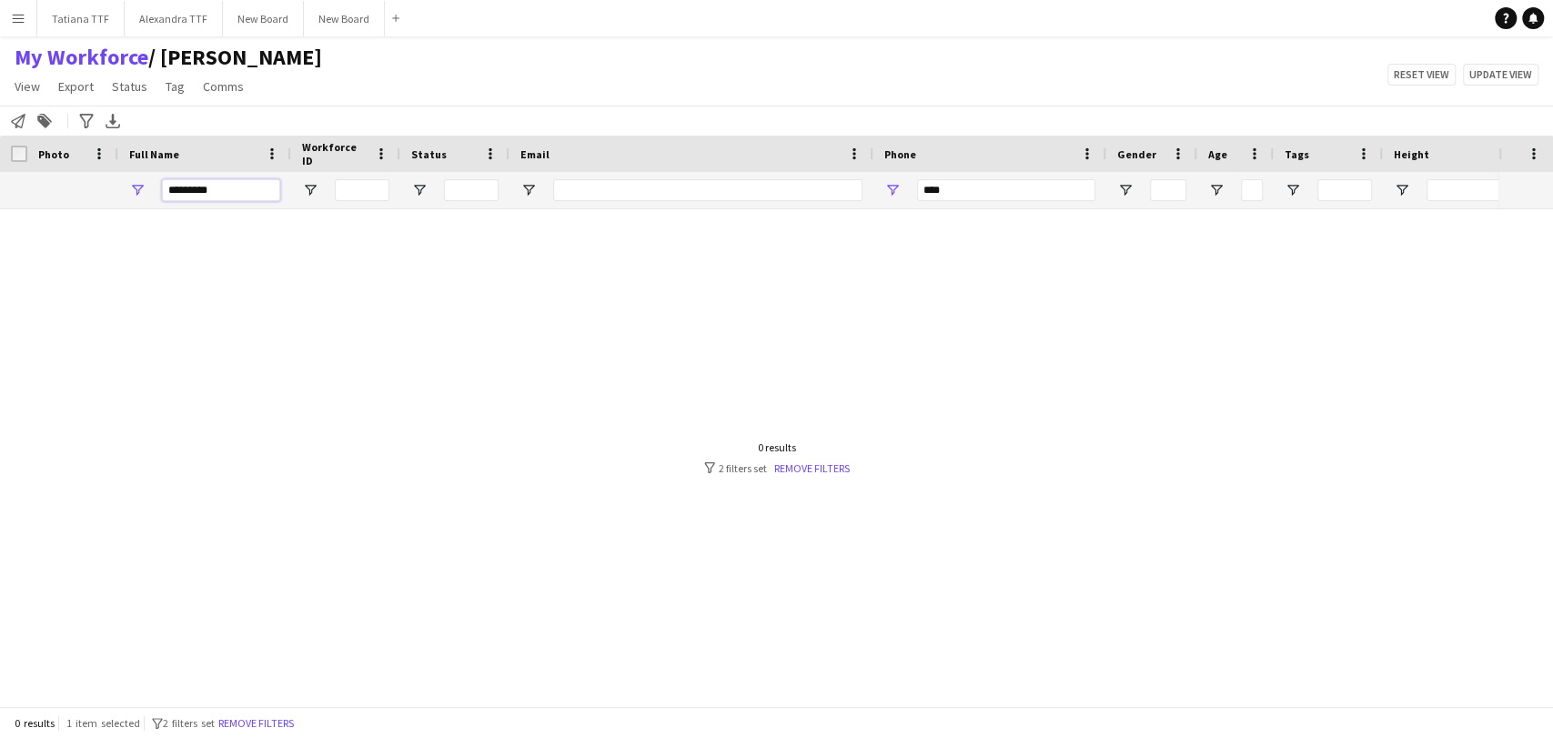
type input "********"
click at [255, 177] on div "********" at bounding box center [221, 190] width 118 height 36
click at [974, 182] on input "****" at bounding box center [1006, 190] width 178 height 22
type input "*"
click at [247, 193] on input "********" at bounding box center [221, 190] width 118 height 22
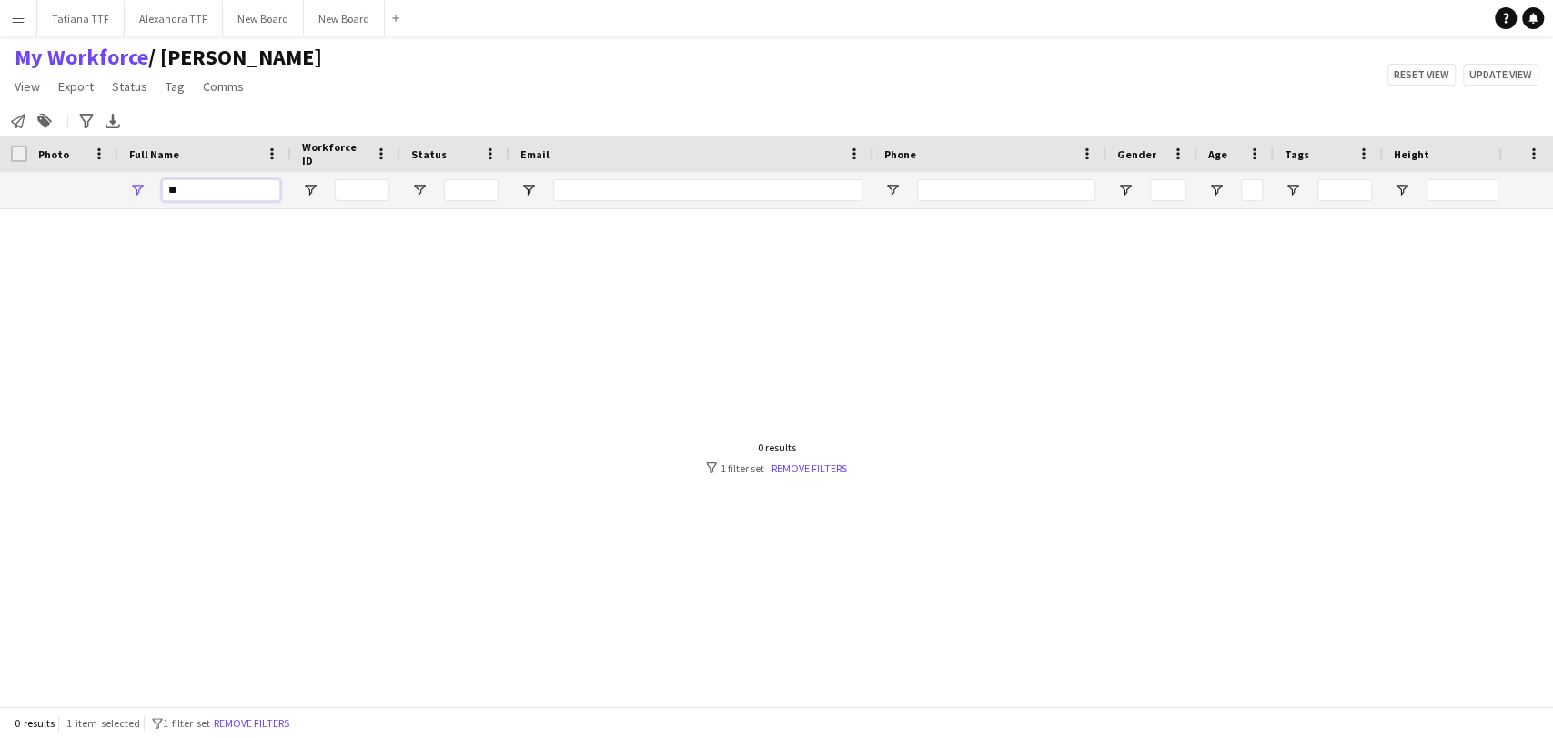
type input "*"
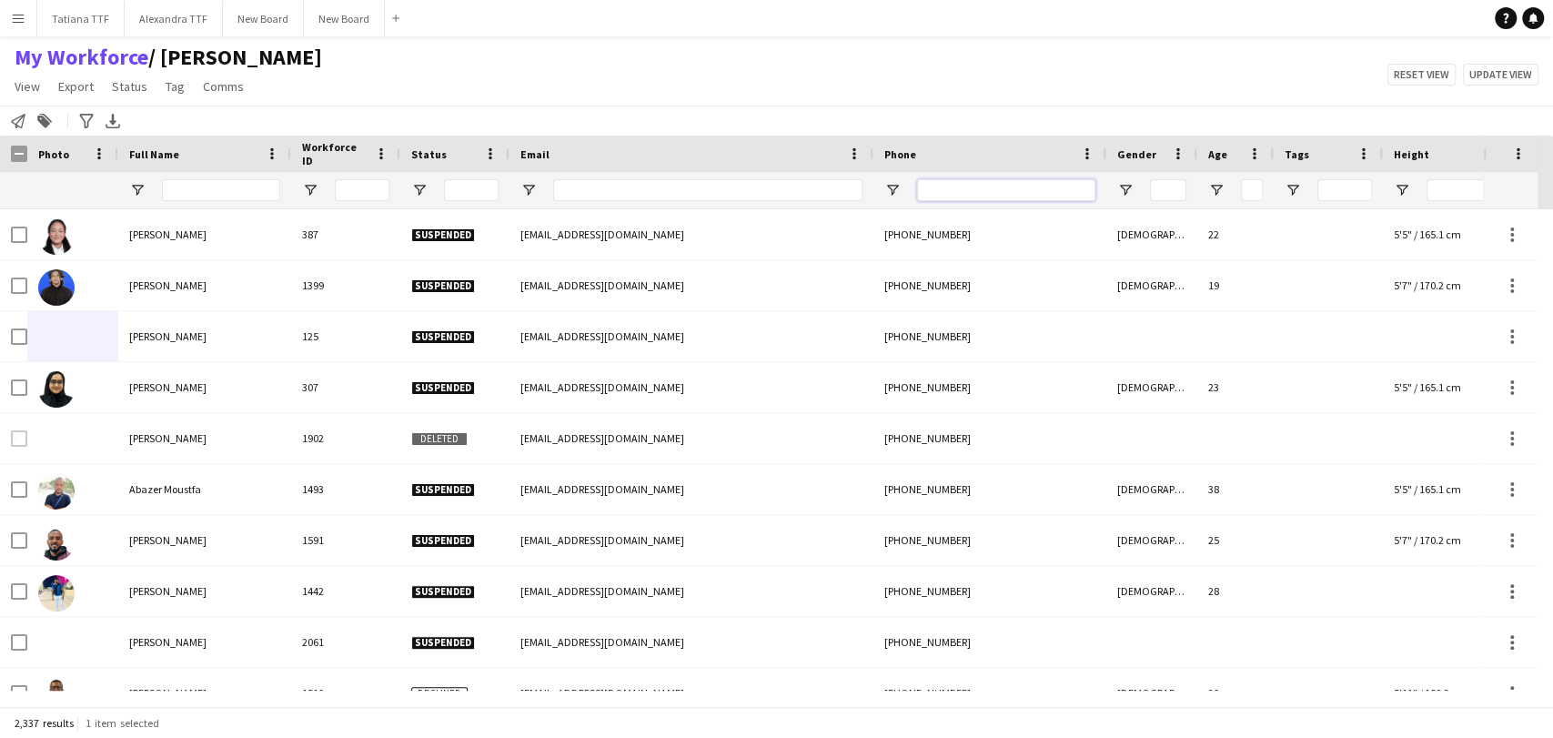
click at [966, 188] on input "Phone Filter Input" at bounding box center [1006, 190] width 178 height 22
paste input "**********"
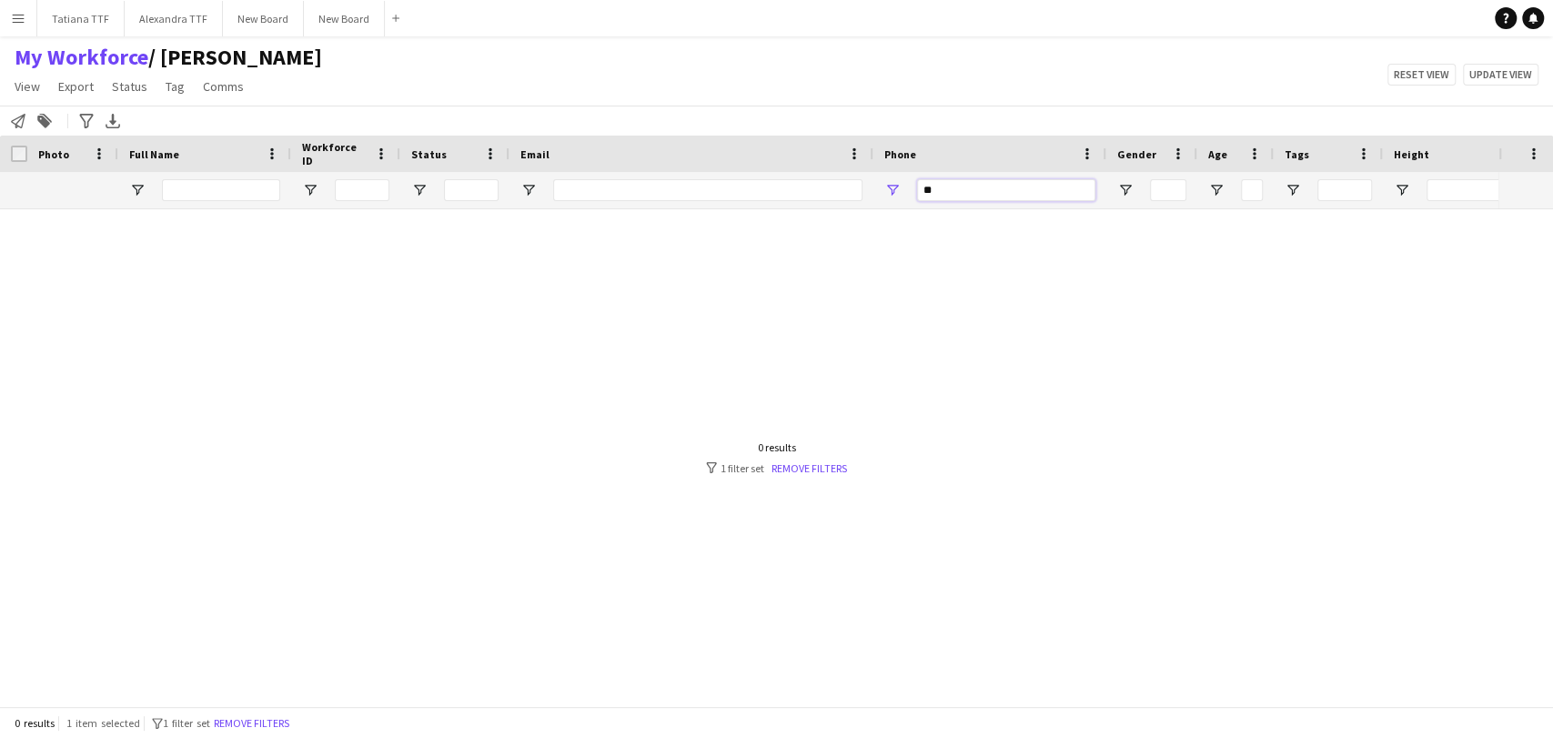
type input "*"
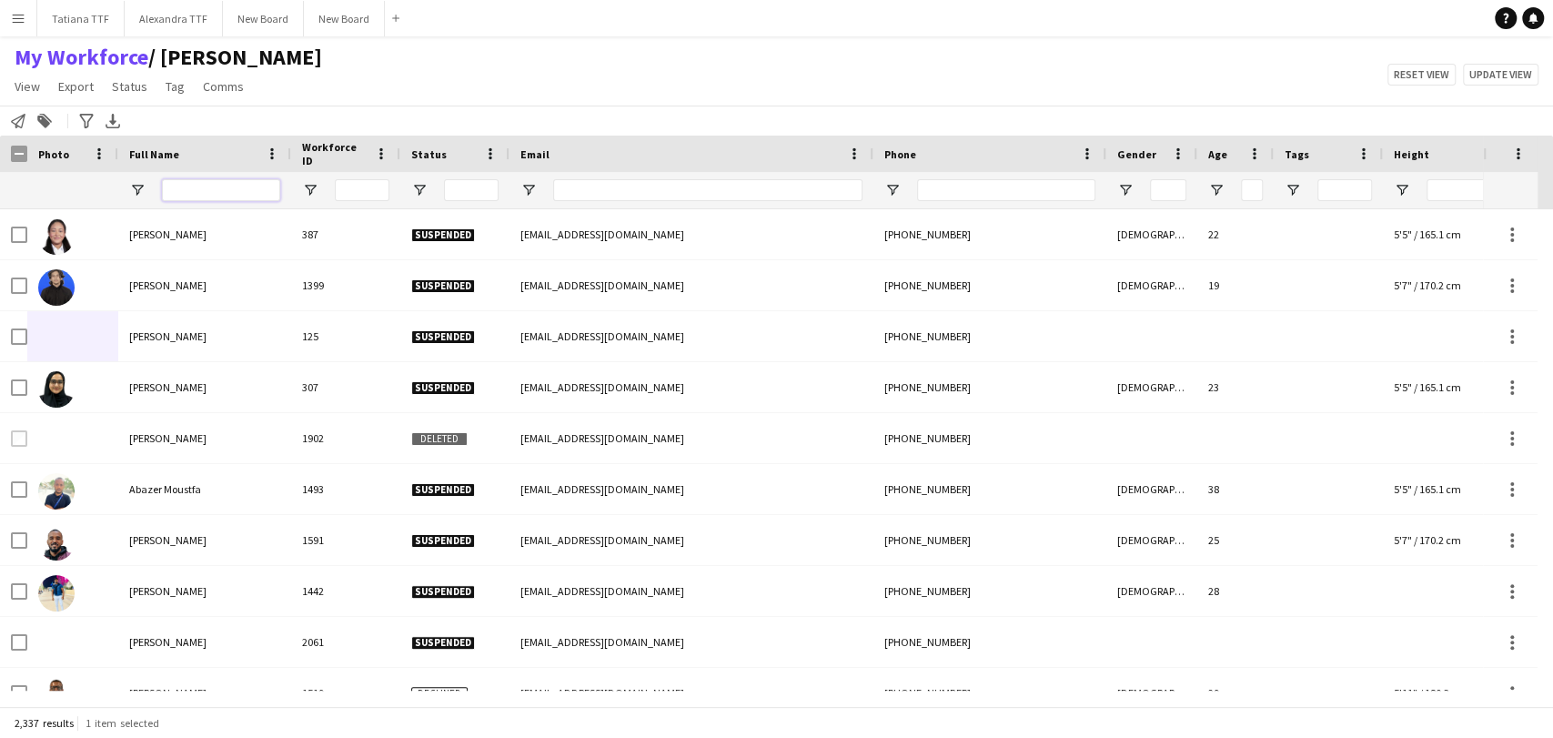
click at [233, 191] on input "Full Name Filter Input" at bounding box center [221, 190] width 118 height 22
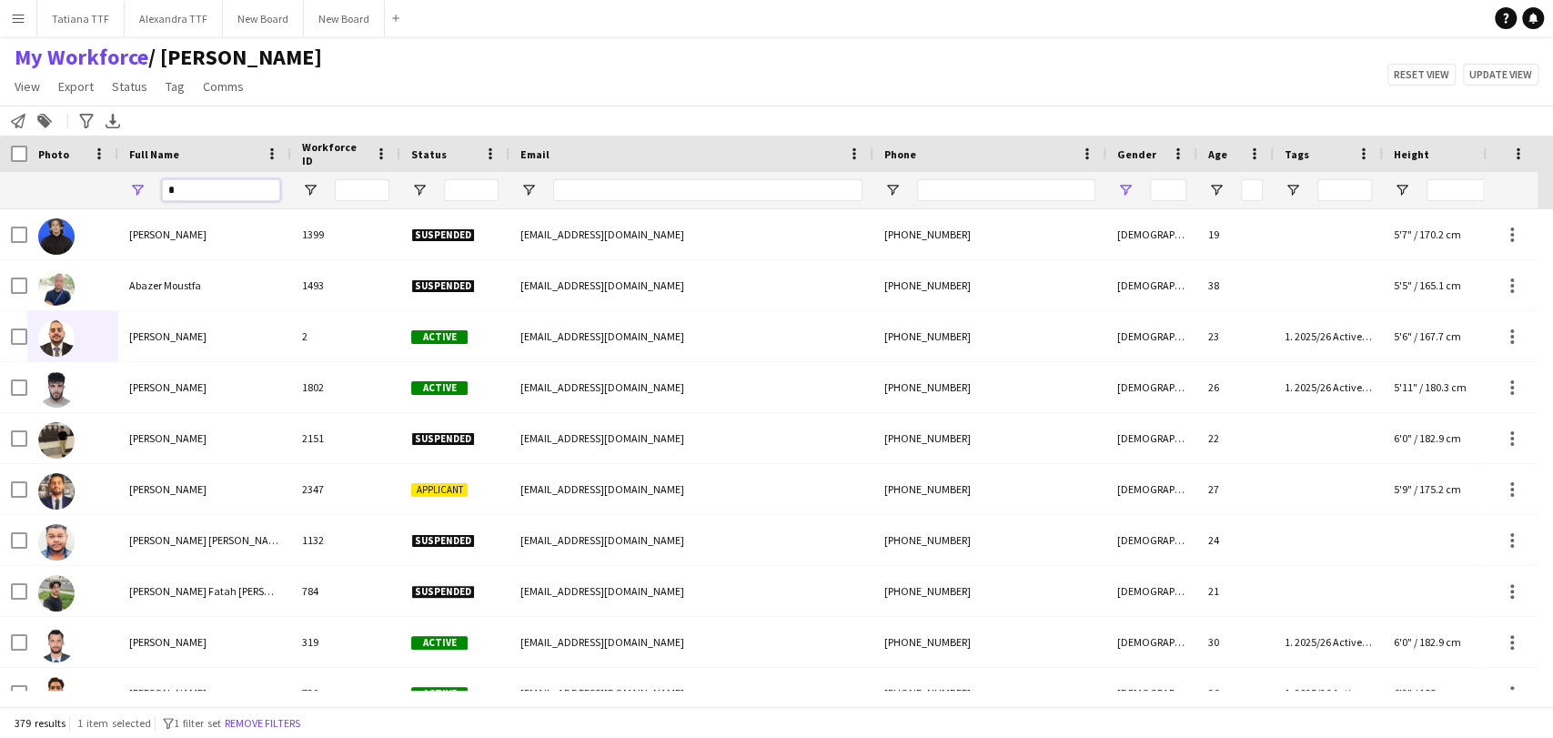
type input "*"
click at [1128, 187] on span "Open Filter Menu" at bounding box center [1125, 190] width 16 height 16
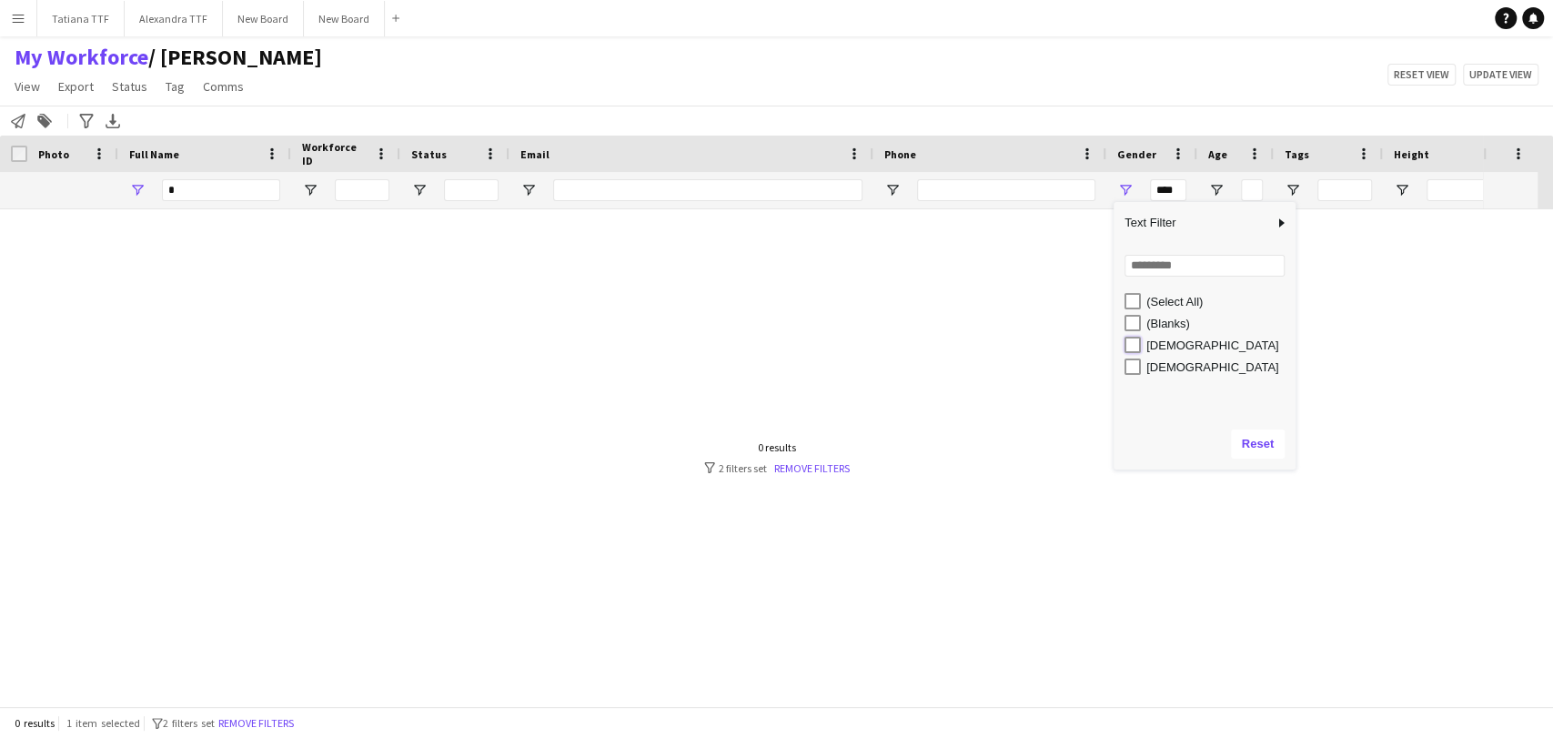
type input "**********"
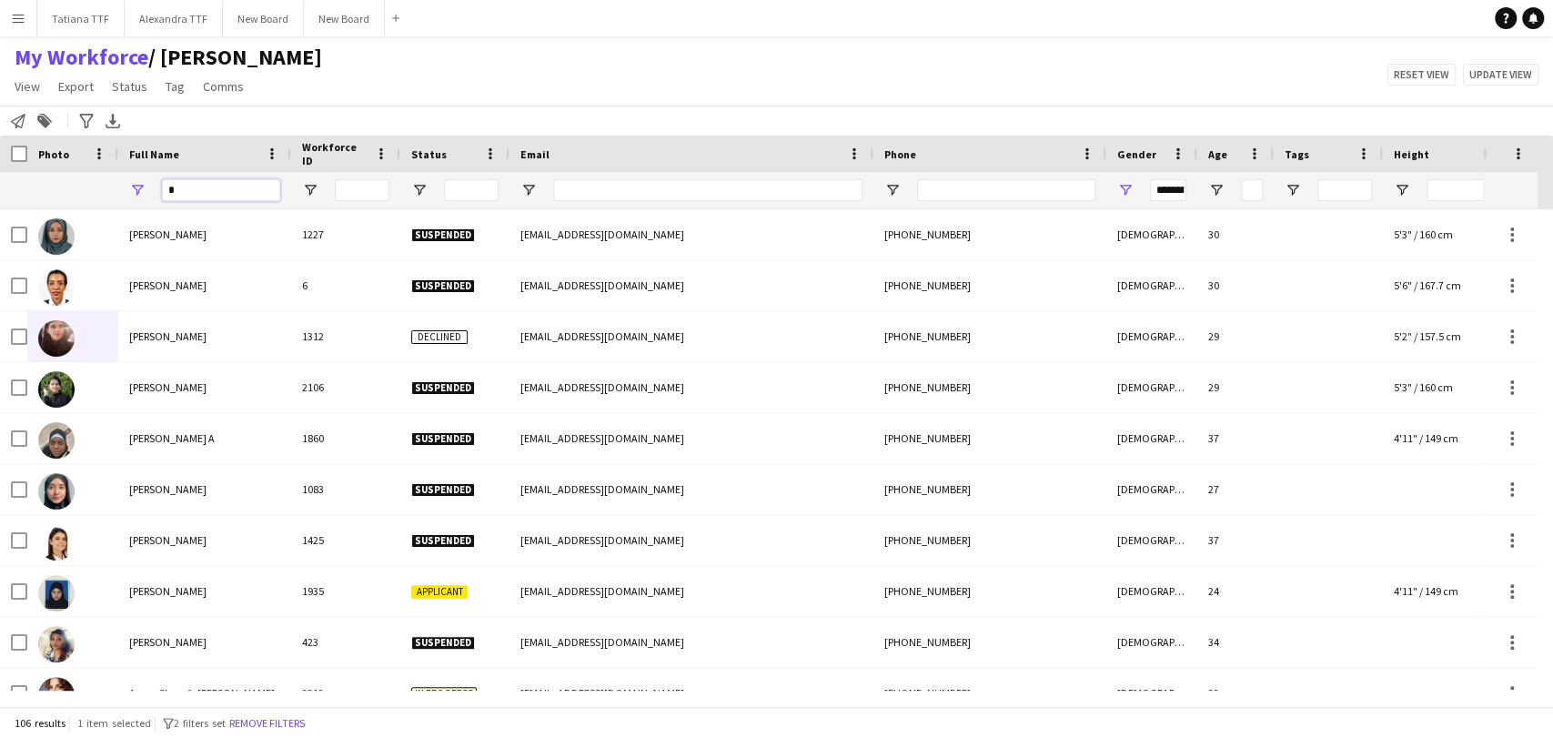
click at [234, 188] on input "*" at bounding box center [221, 190] width 118 height 22
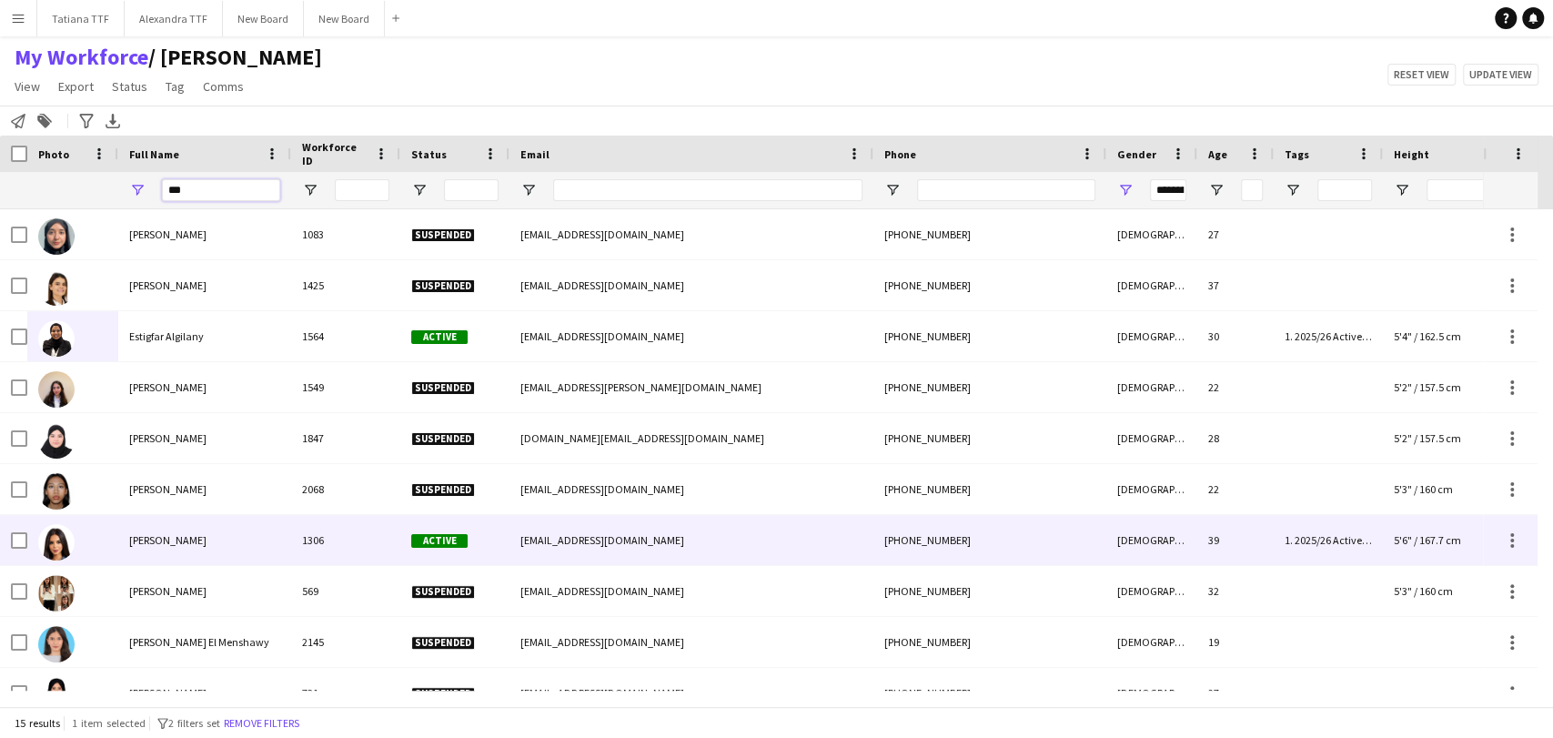
type input "***"
click at [155, 539] on span "Fardous Alshamy" at bounding box center [167, 540] width 77 height 14
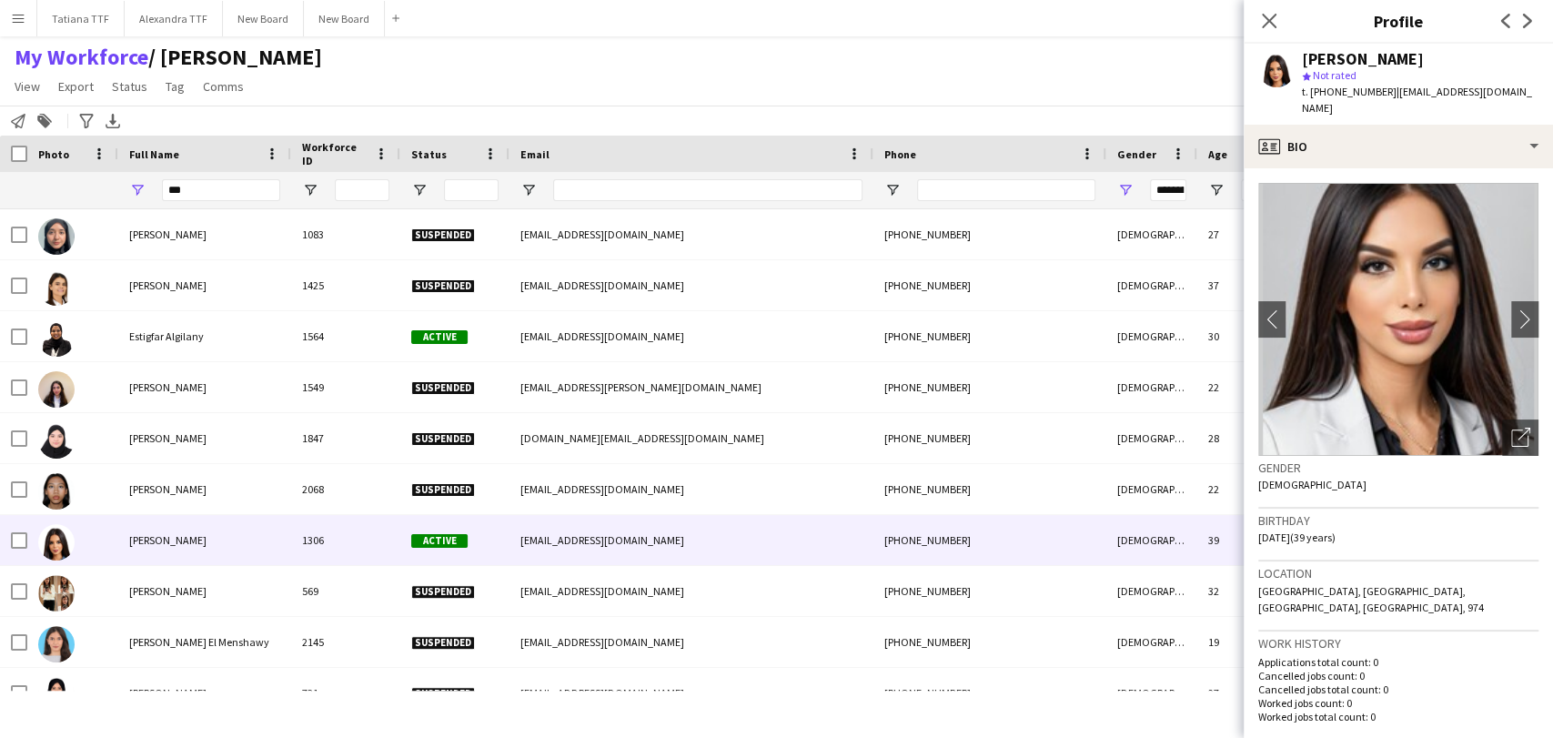
drag, startPoint x: 1513, startPoint y: 417, endPoint x: 1506, endPoint y: 401, distance: 17.1
click at [1511, 428] on icon "Open photos pop-in" at bounding box center [1520, 437] width 19 height 19
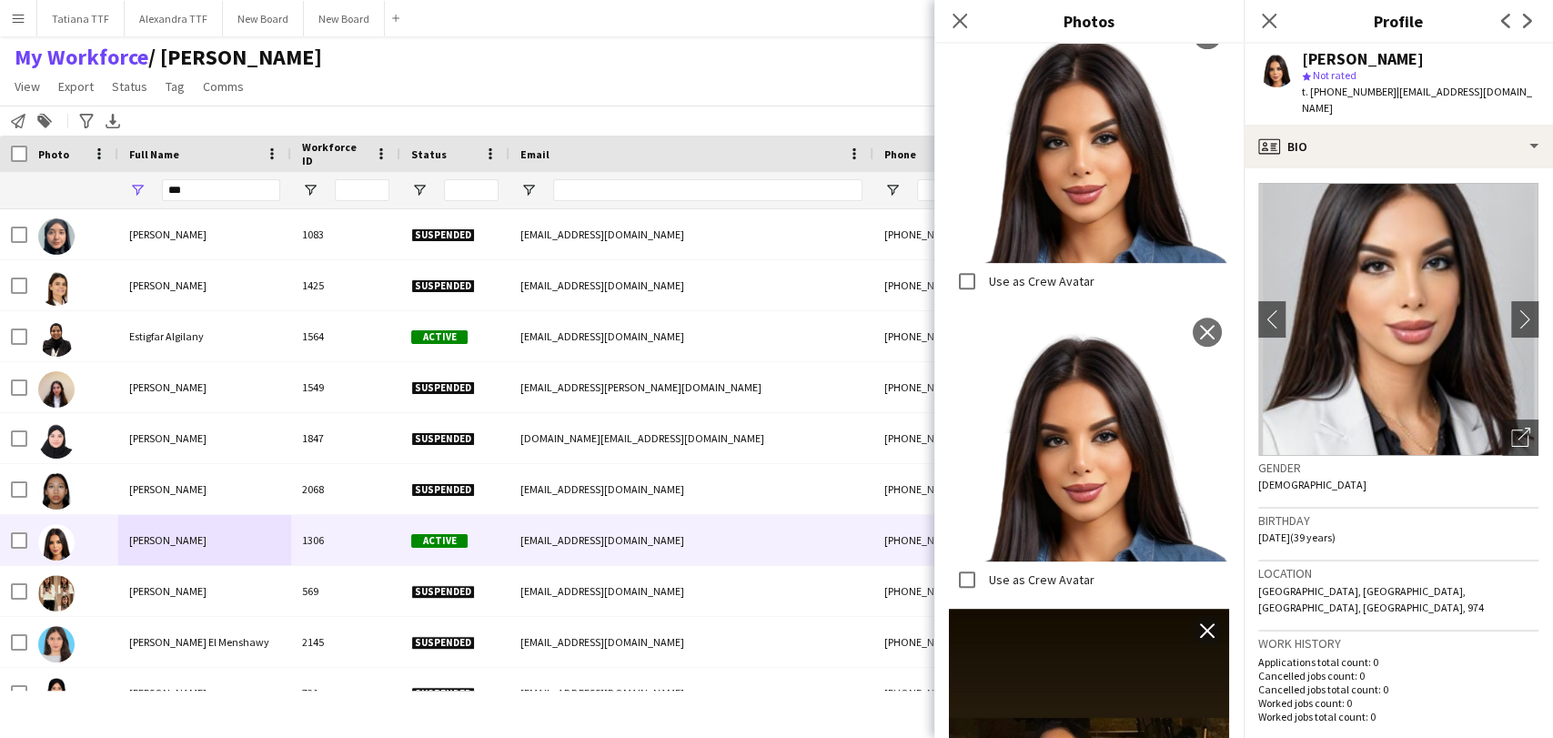
scroll to position [0, 0]
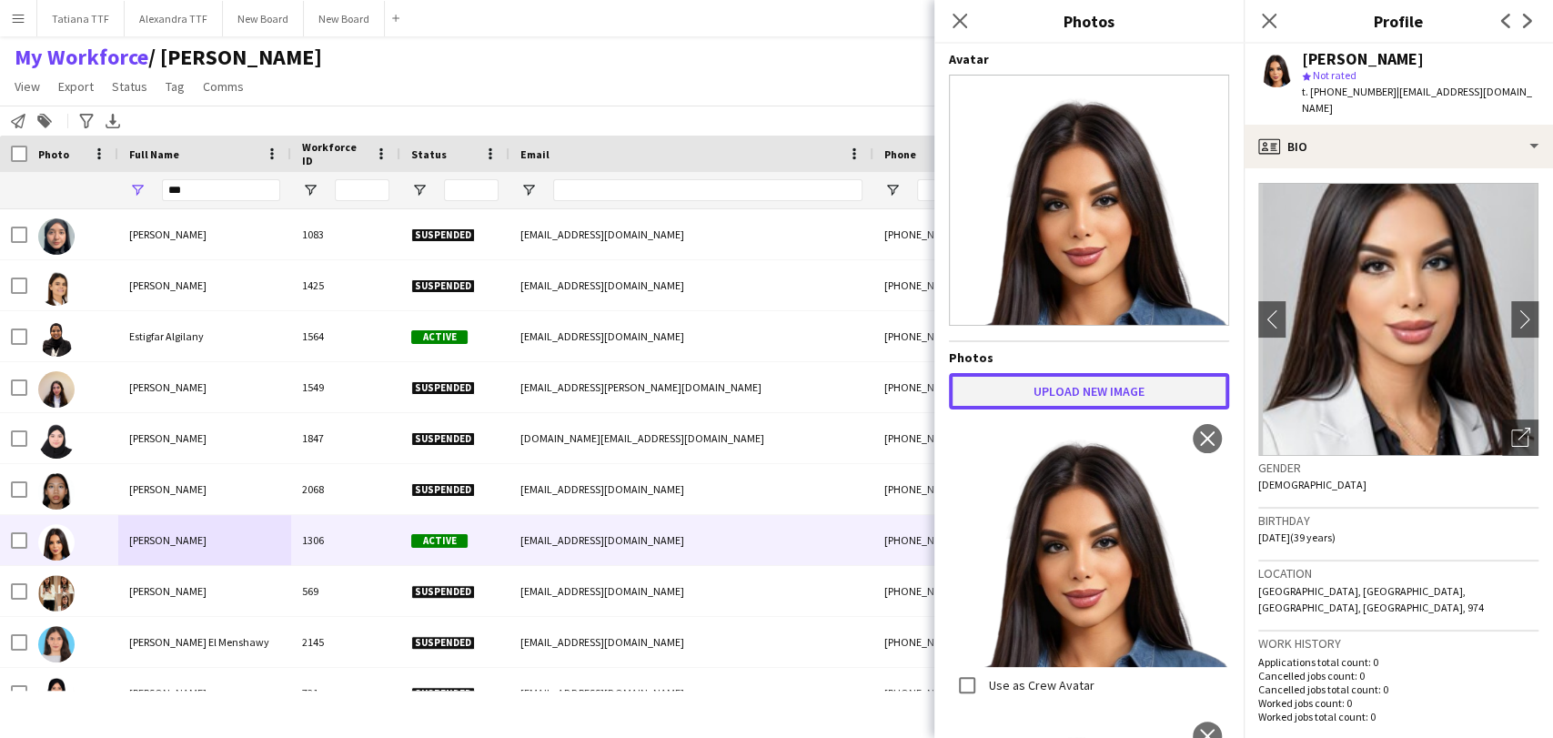
click at [1108, 373] on button "Upload new image" at bounding box center [1089, 391] width 280 height 36
click at [961, 13] on icon "Close pop-in" at bounding box center [959, 20] width 17 height 17
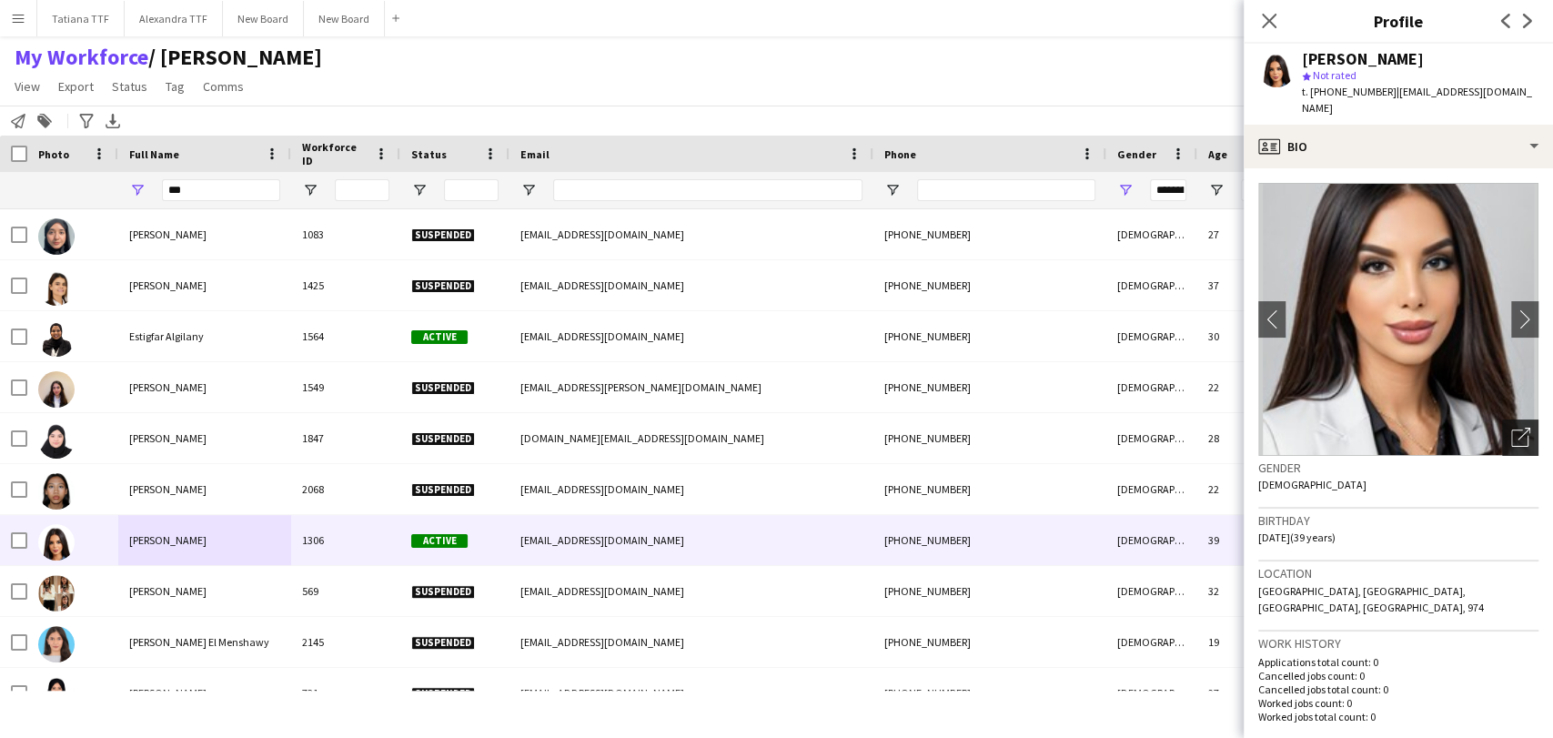
click at [1512, 429] on icon at bounding box center [1519, 437] width 17 height 17
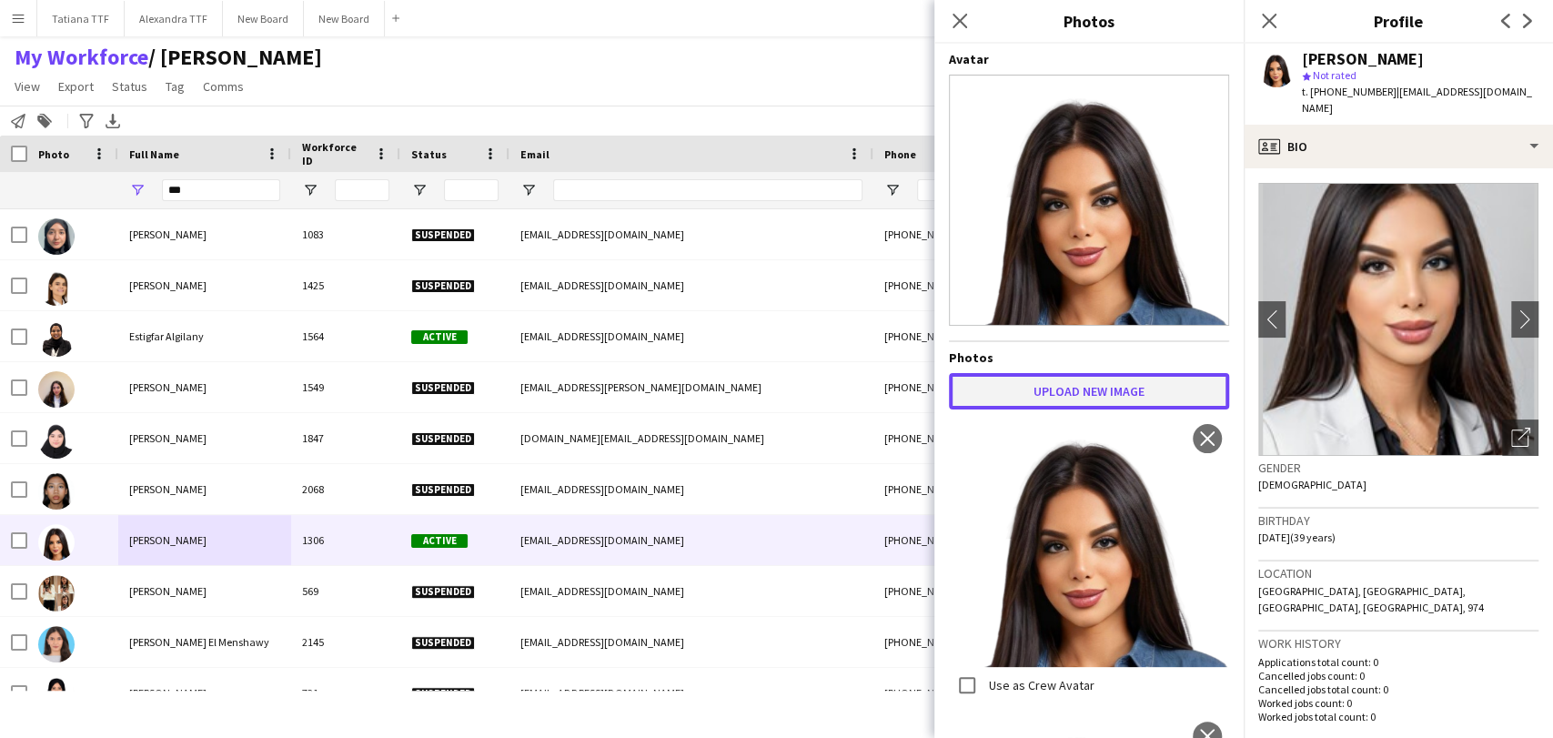
click at [1118, 383] on button "Upload new image" at bounding box center [1089, 391] width 280 height 36
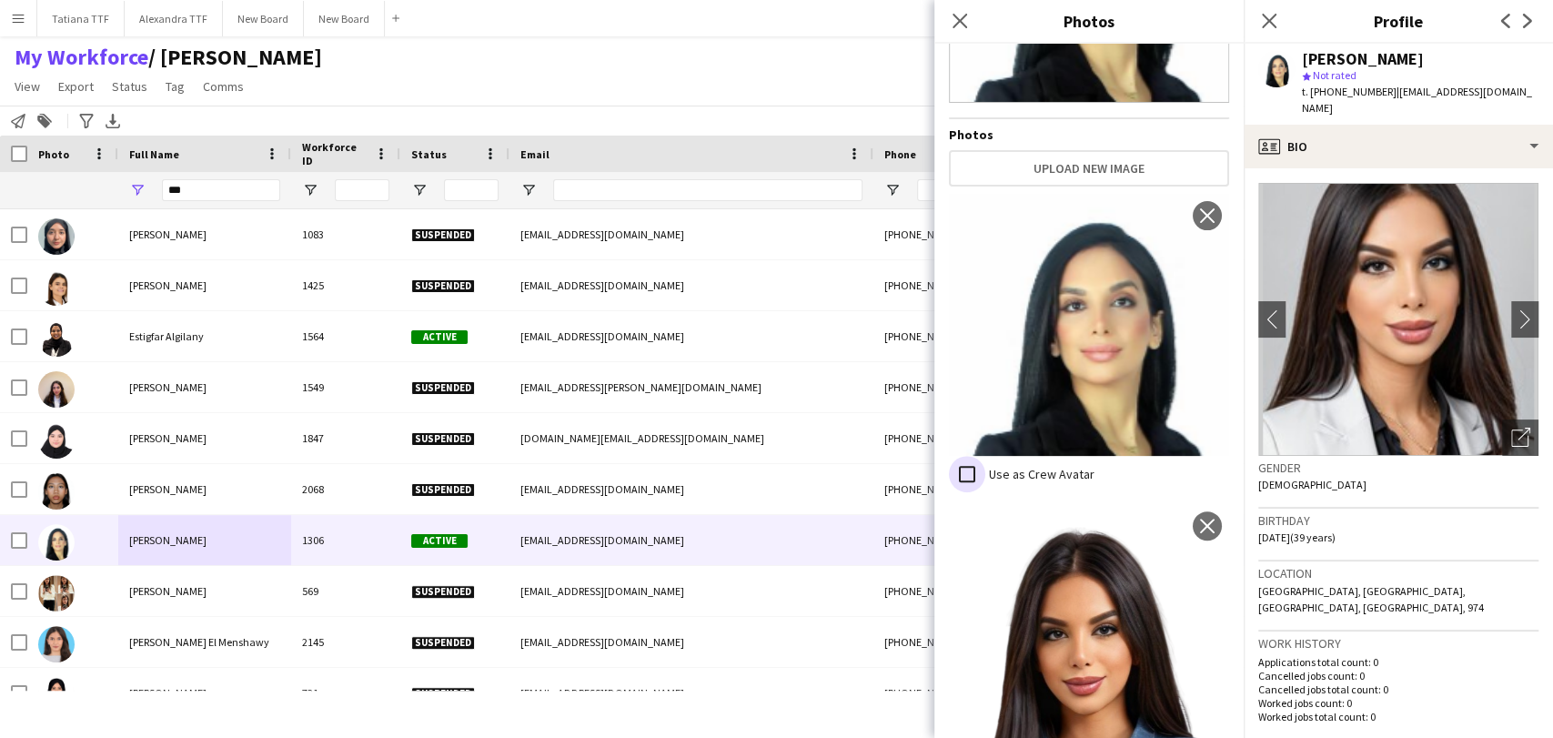
scroll to position [202, 0]
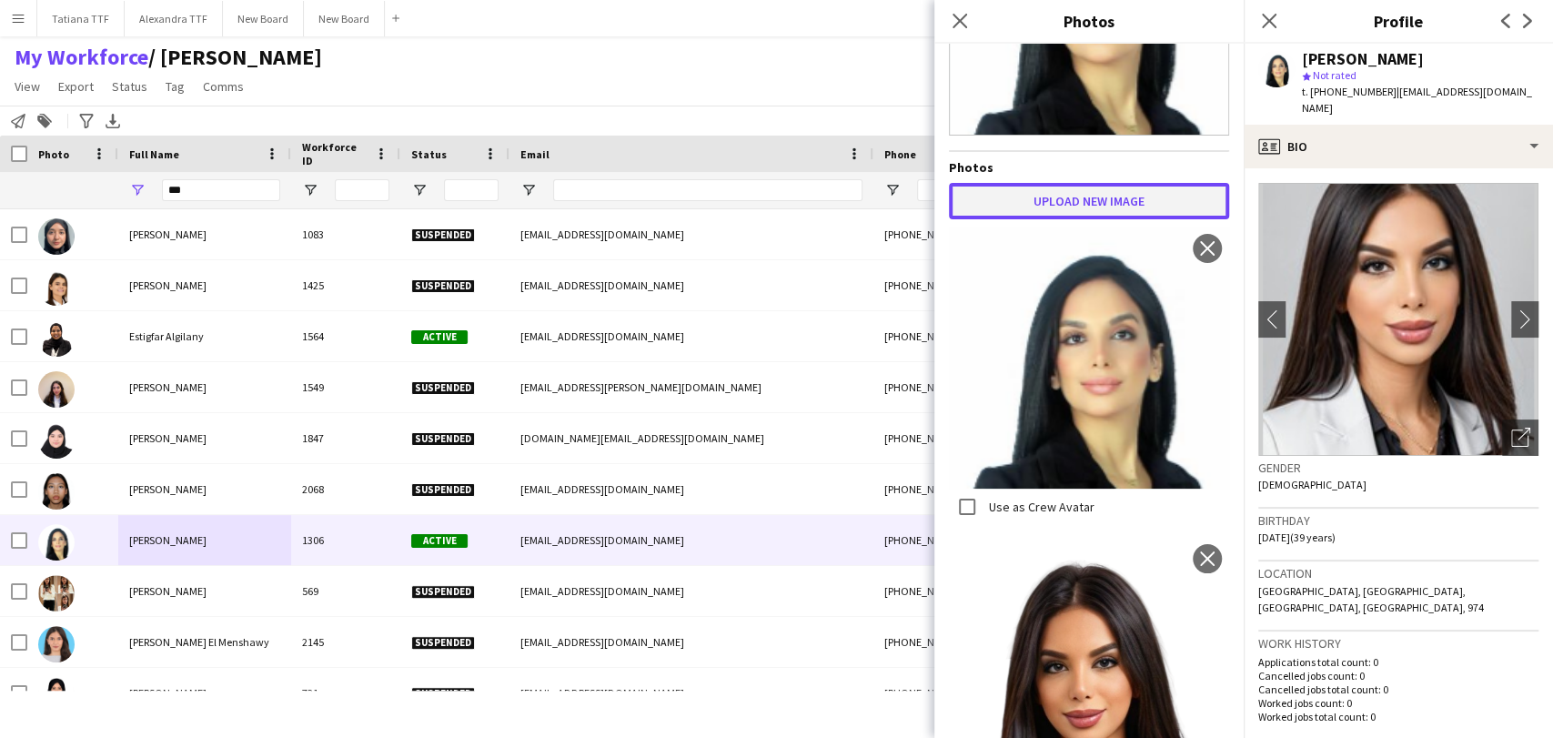
click at [1077, 192] on button "Upload new image" at bounding box center [1089, 201] width 280 height 36
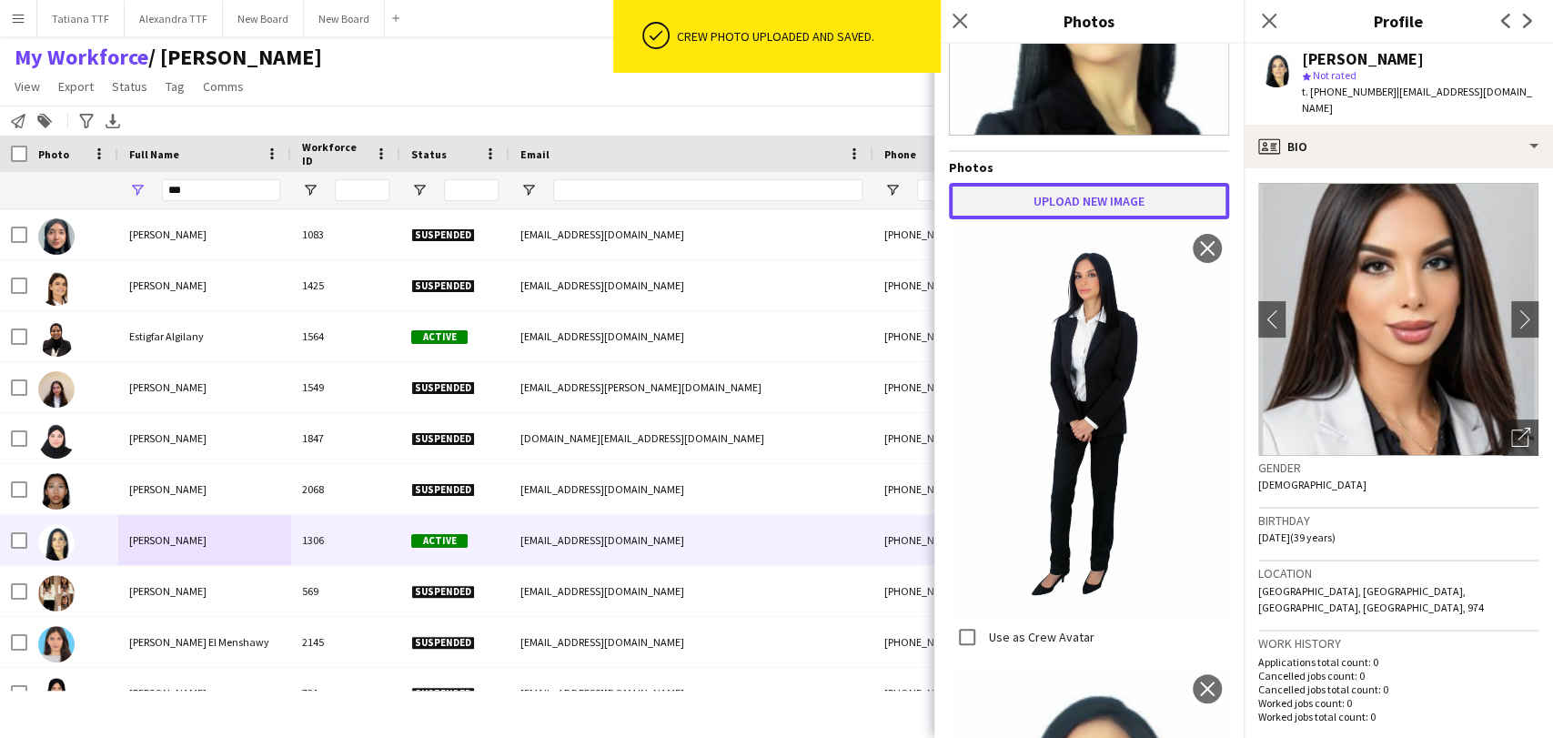
click at [1080, 183] on button "Upload new image" at bounding box center [1089, 201] width 280 height 36
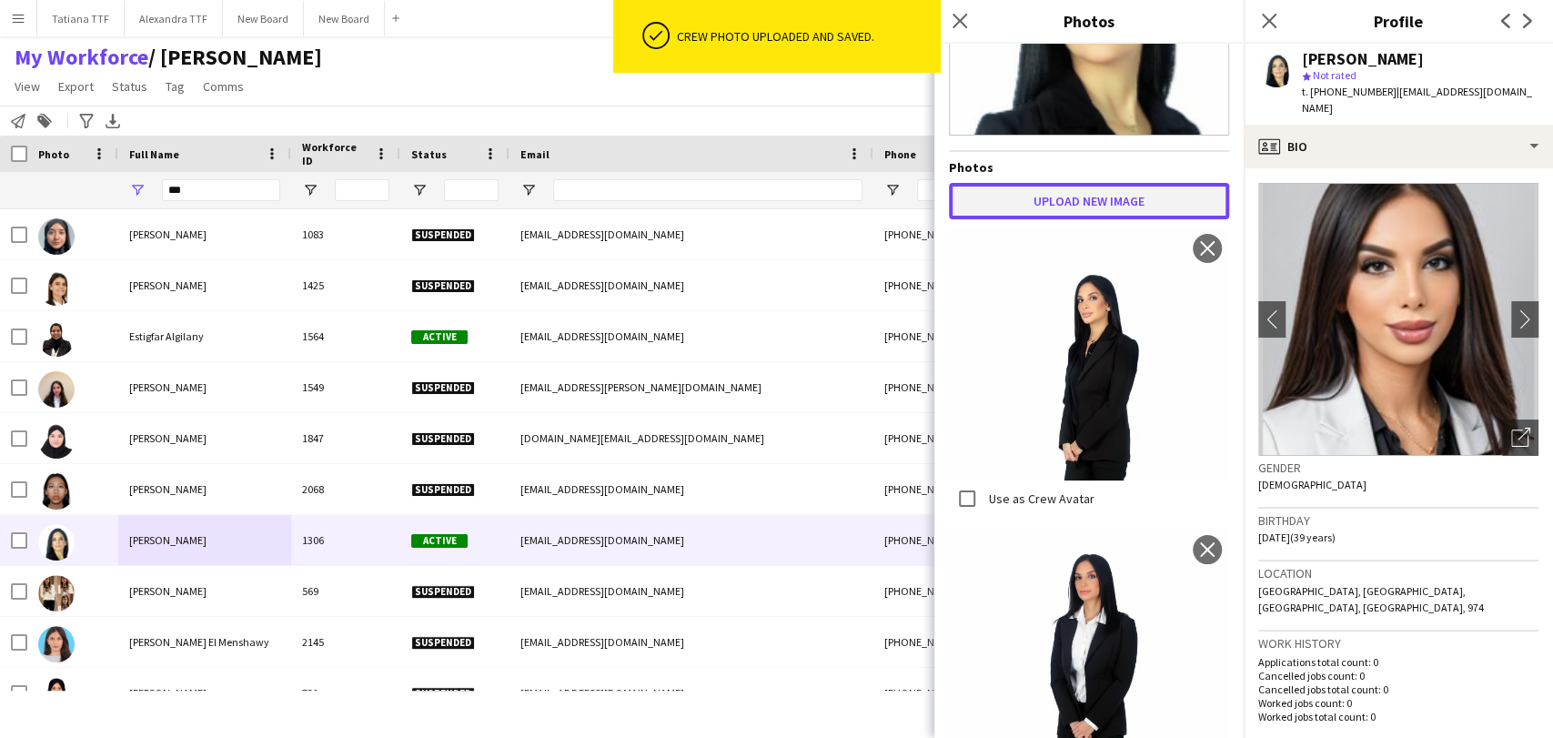
click at [1103, 183] on button "Upload new image" at bounding box center [1089, 201] width 280 height 36
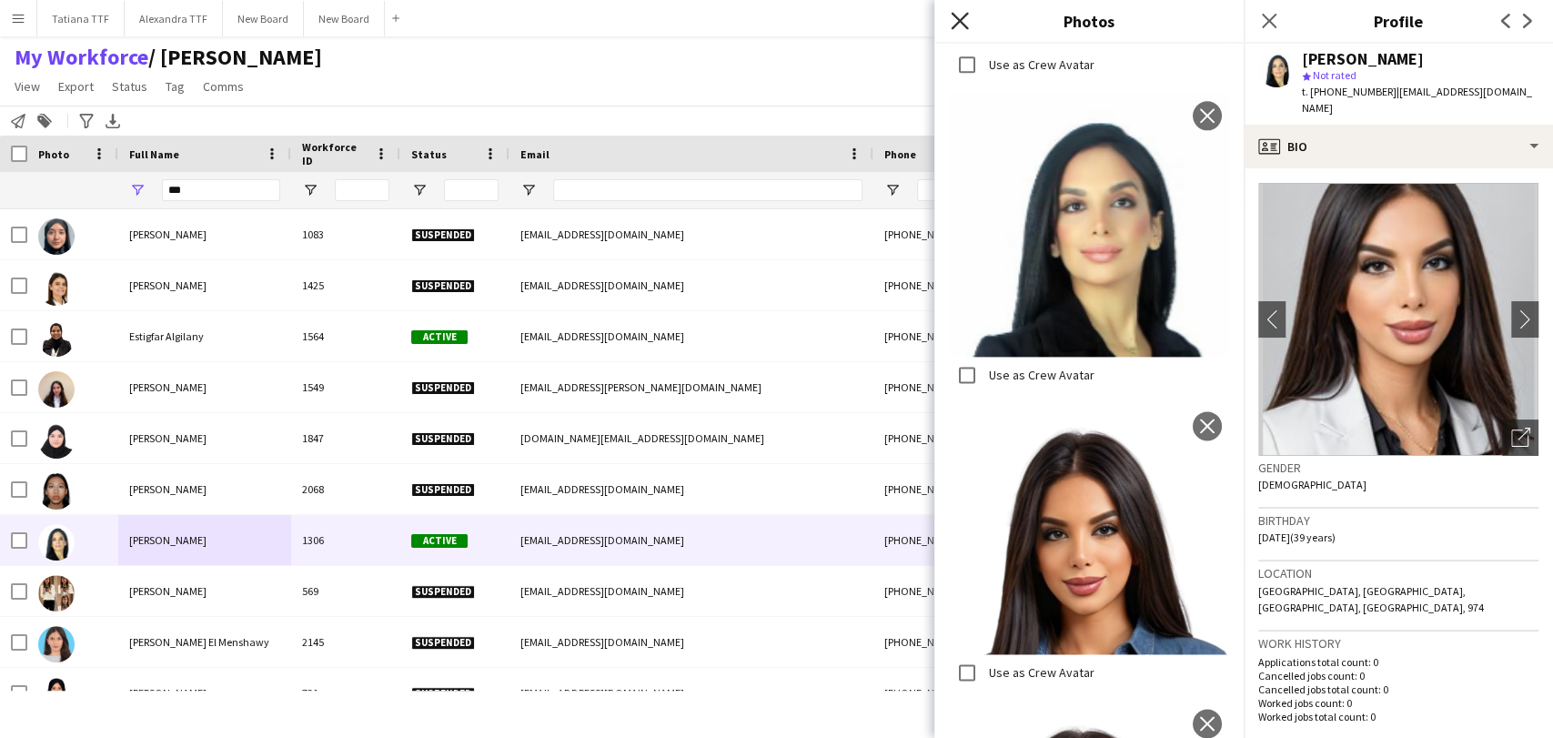
scroll to position [1517, 0]
click at [956, 15] on icon "Close pop-in" at bounding box center [959, 20] width 17 height 17
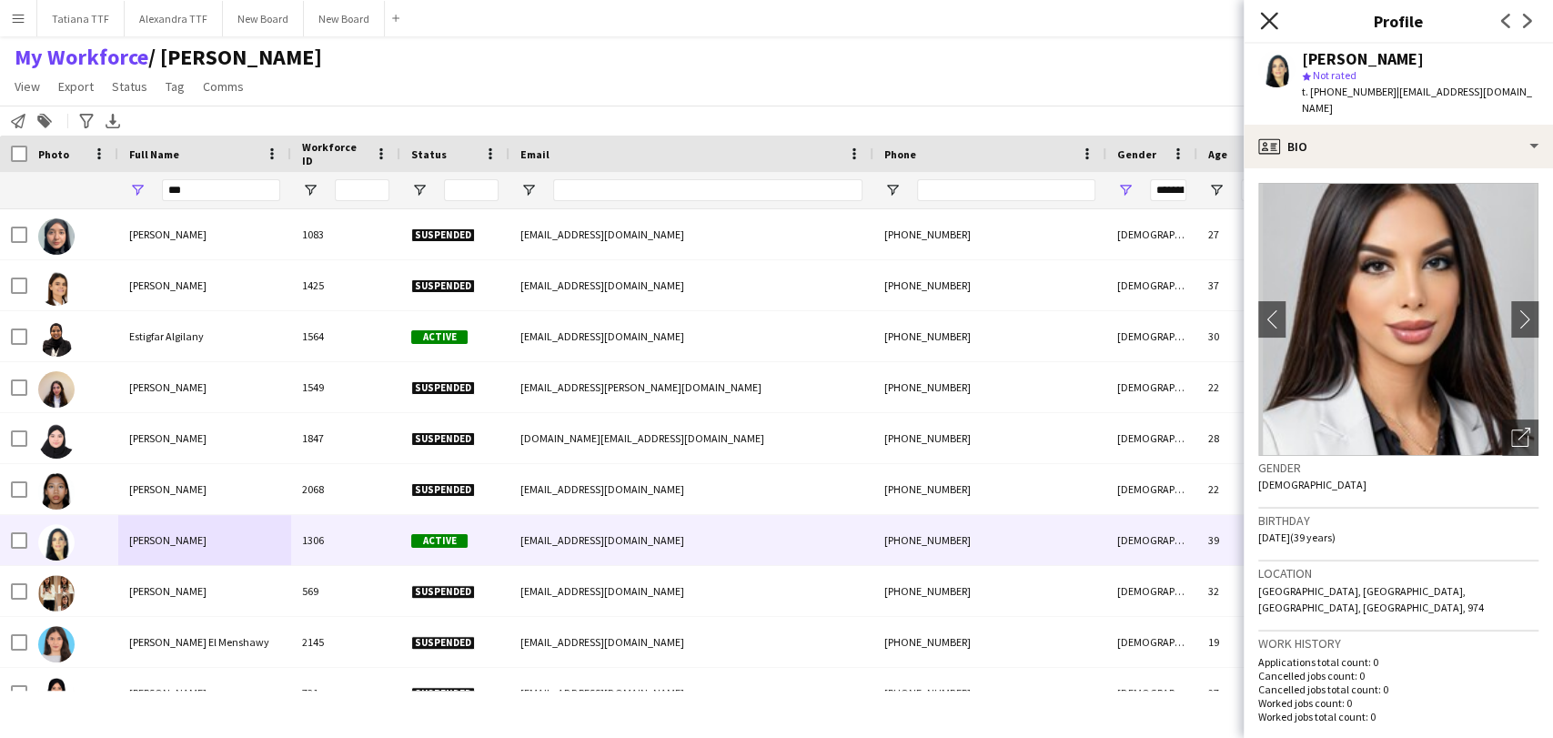
click at [1269, 21] on icon at bounding box center [1268, 20] width 17 height 17
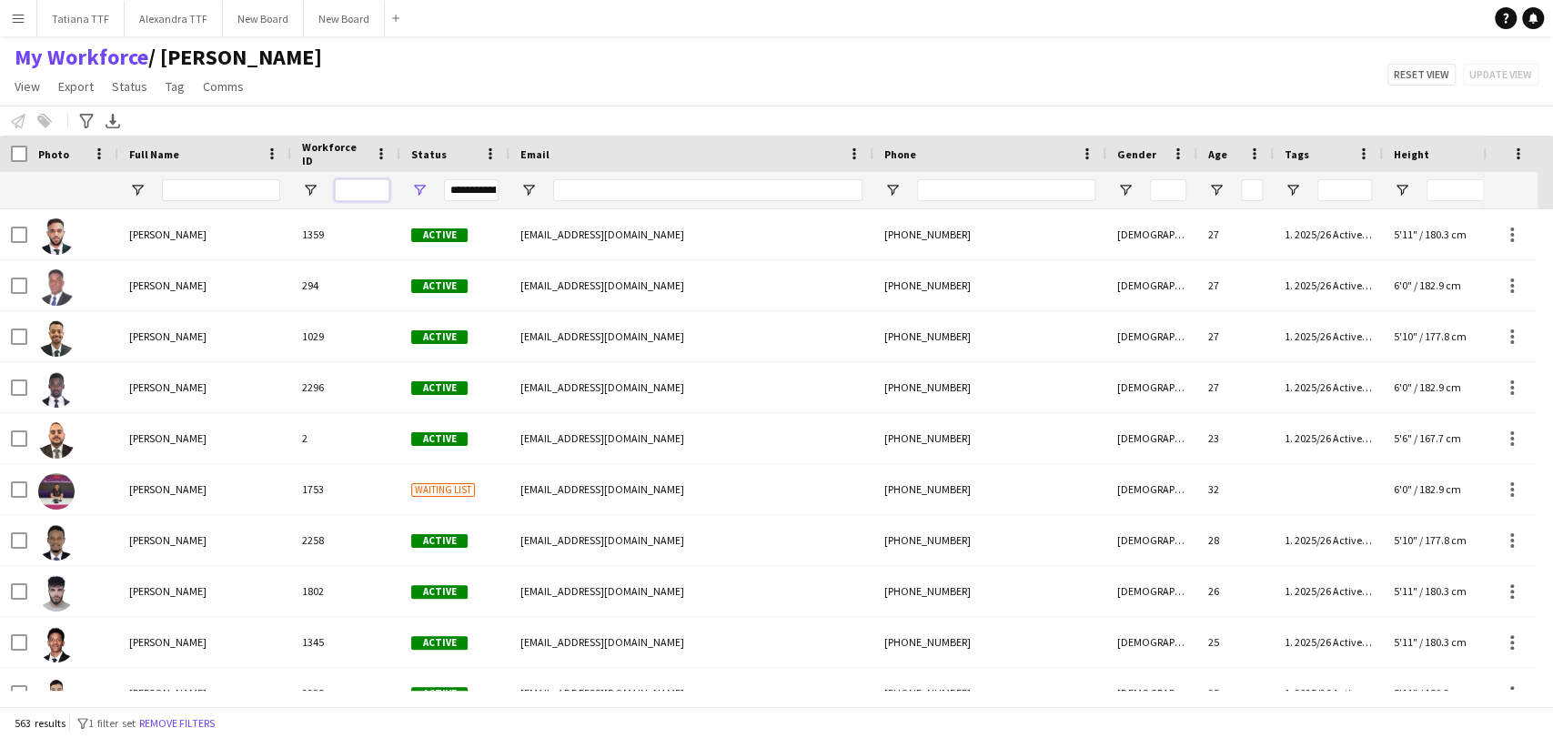
click at [381, 184] on input "Workforce ID Filter Input" at bounding box center [362, 190] width 55 height 22
click at [308, 192] on span "Open Filter Menu" at bounding box center [310, 190] width 16 height 16
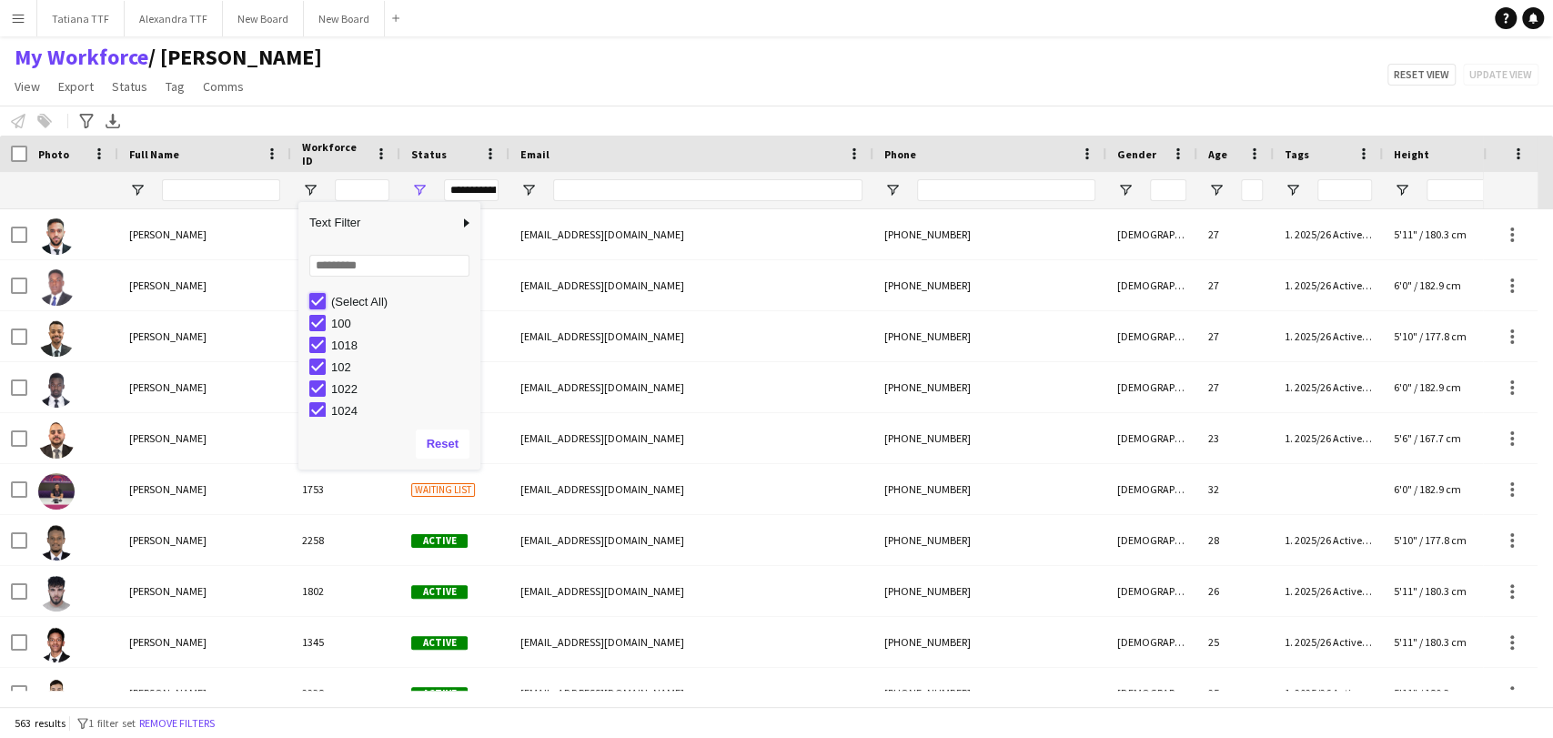
type input "***"
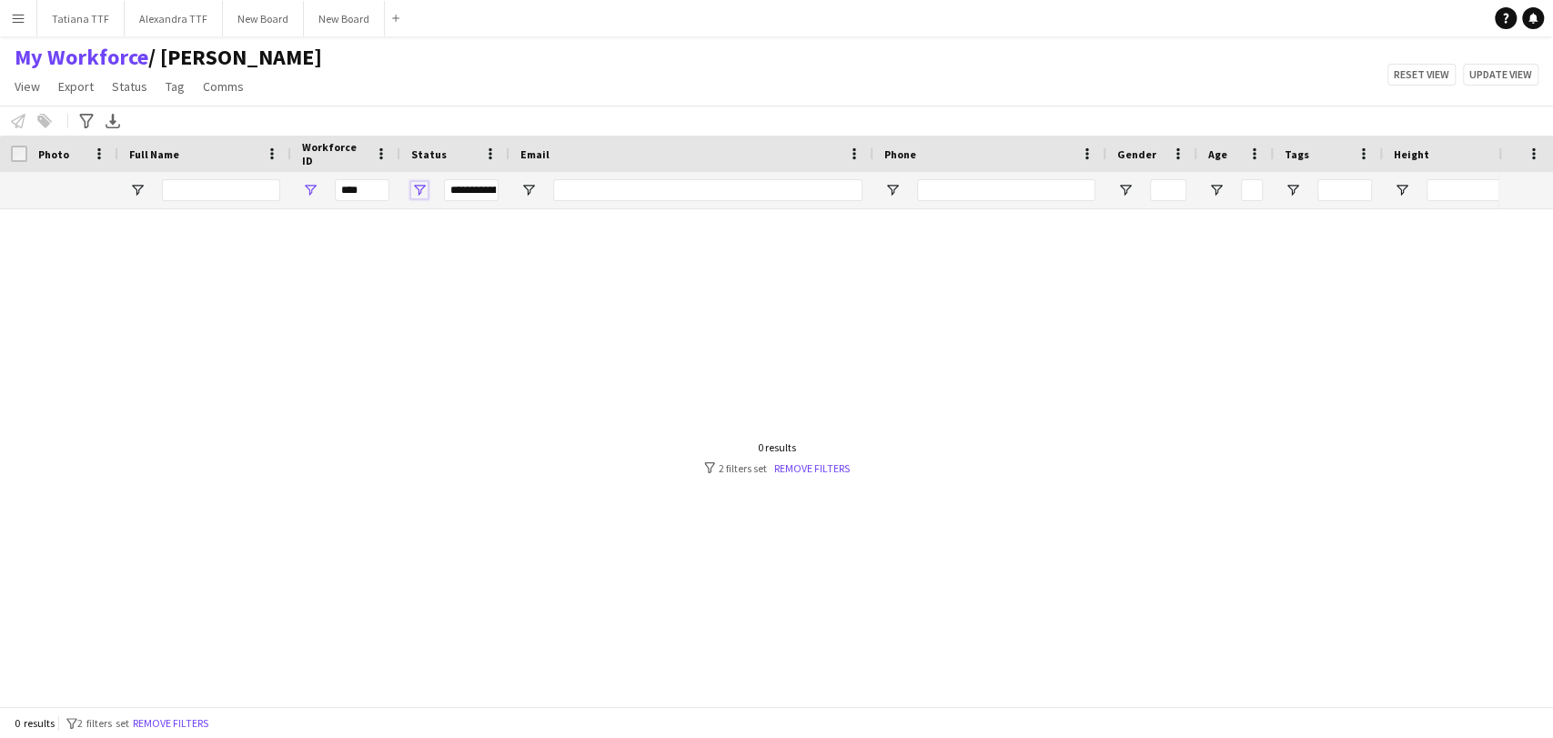
click at [422, 189] on span "Open Filter Menu" at bounding box center [419, 190] width 16 height 16
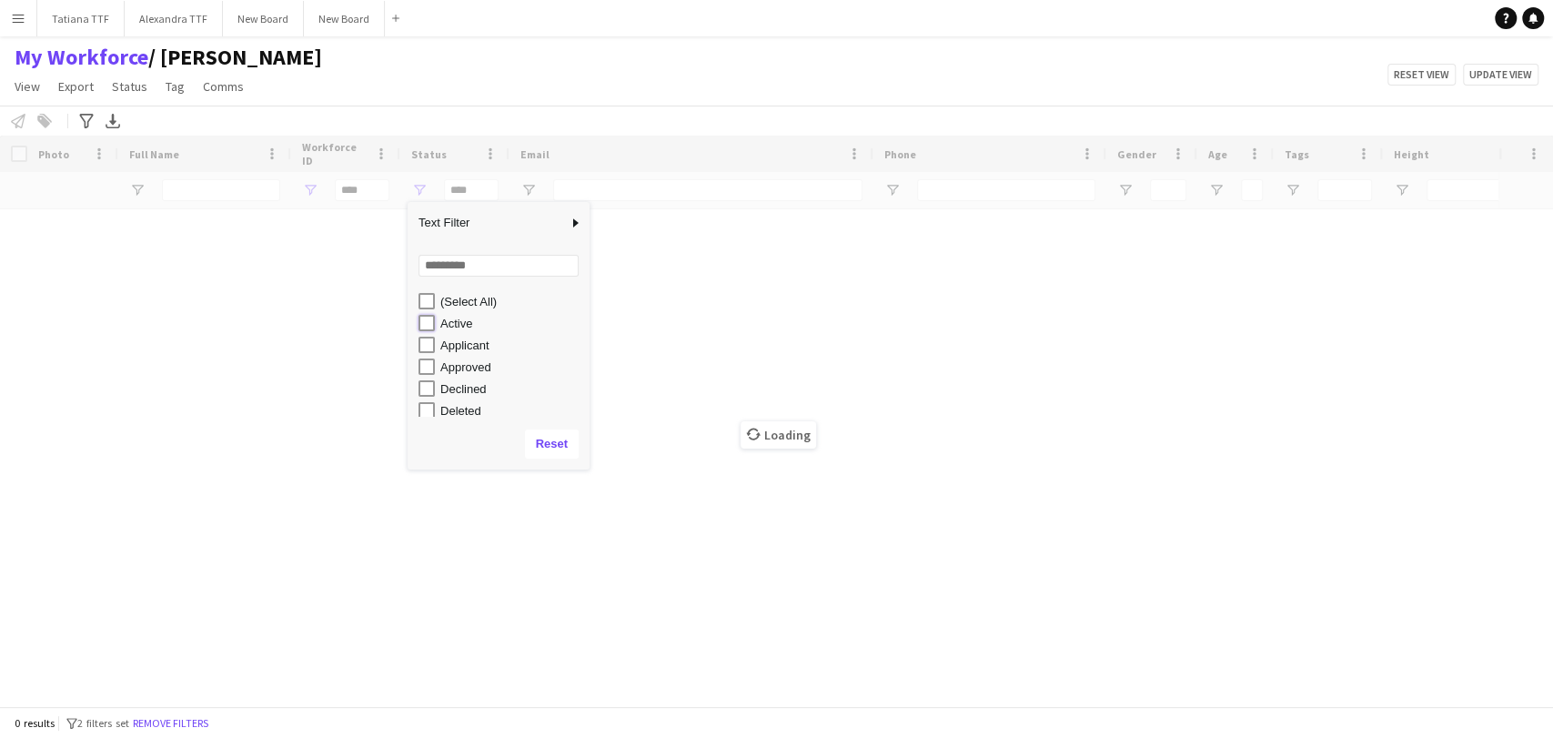
type input "**********"
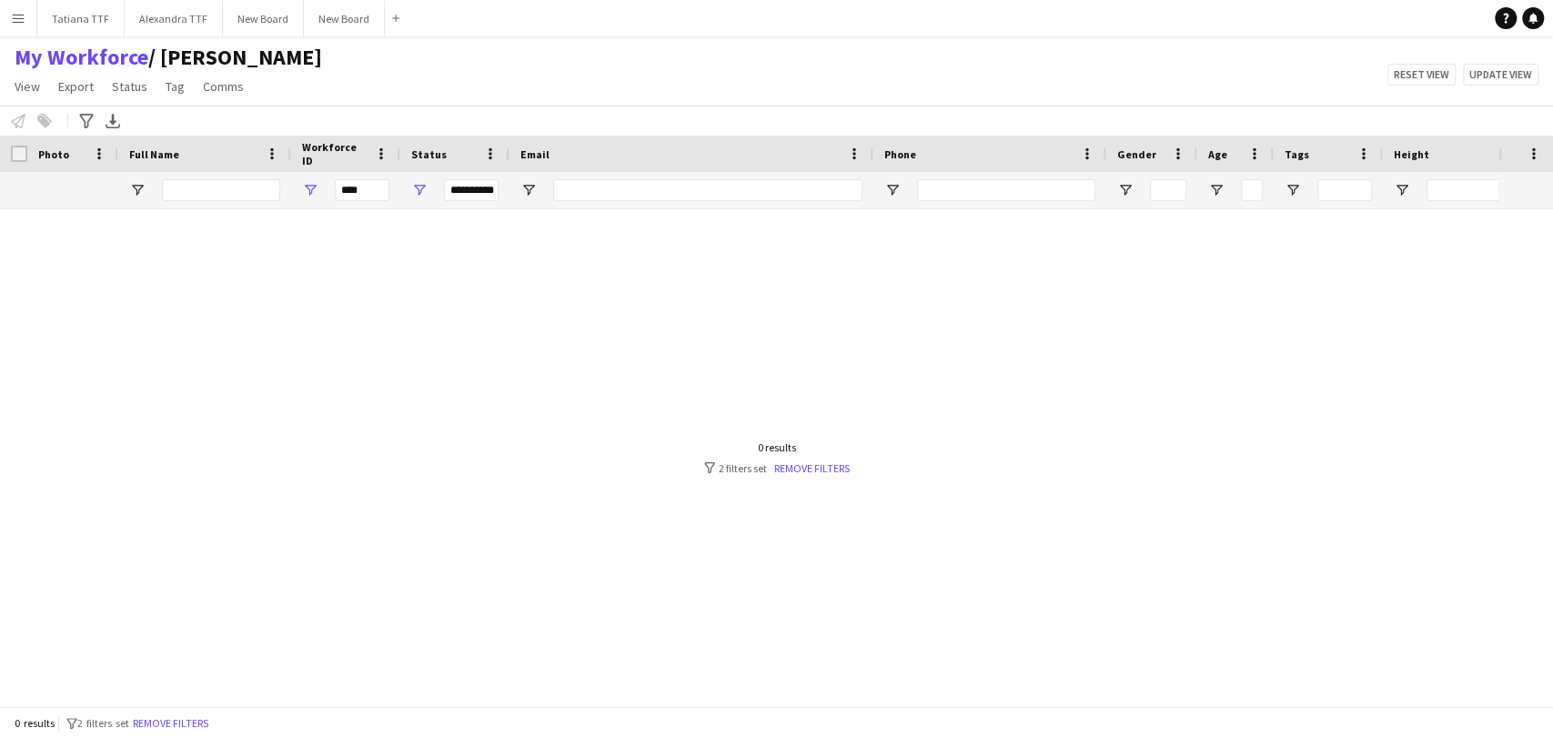
click at [614, 86] on div "My Workforce / [PERSON_NAME] View Views Default view [PERSON_NAME] View April L…" at bounding box center [776, 75] width 1553 height 62
click at [309, 185] on span "Open Filter Menu" at bounding box center [310, 190] width 16 height 16
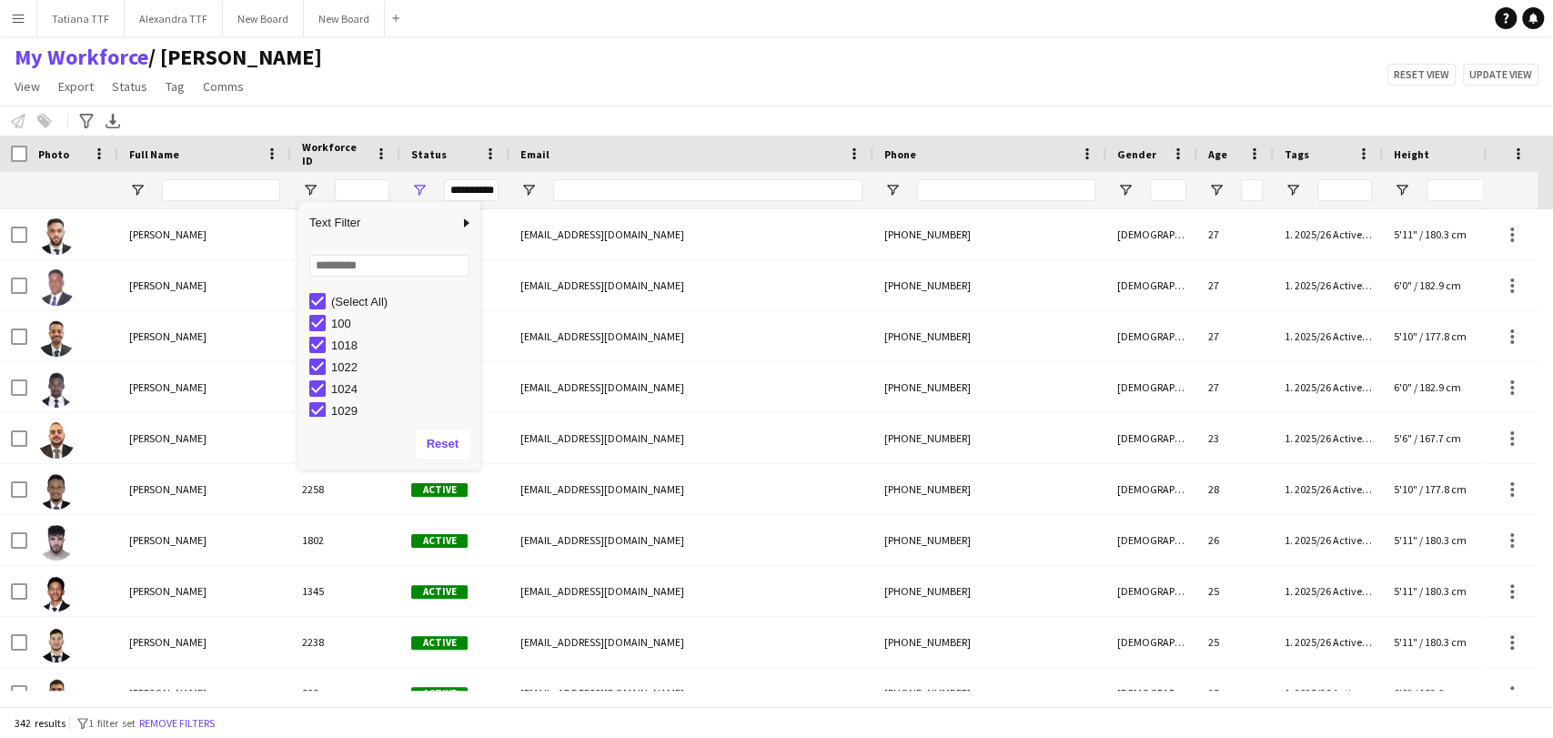
click at [302, 111] on div "Notify workforce Add to tag Select at least one crew to tag him or her. Advance…" at bounding box center [776, 121] width 1553 height 30
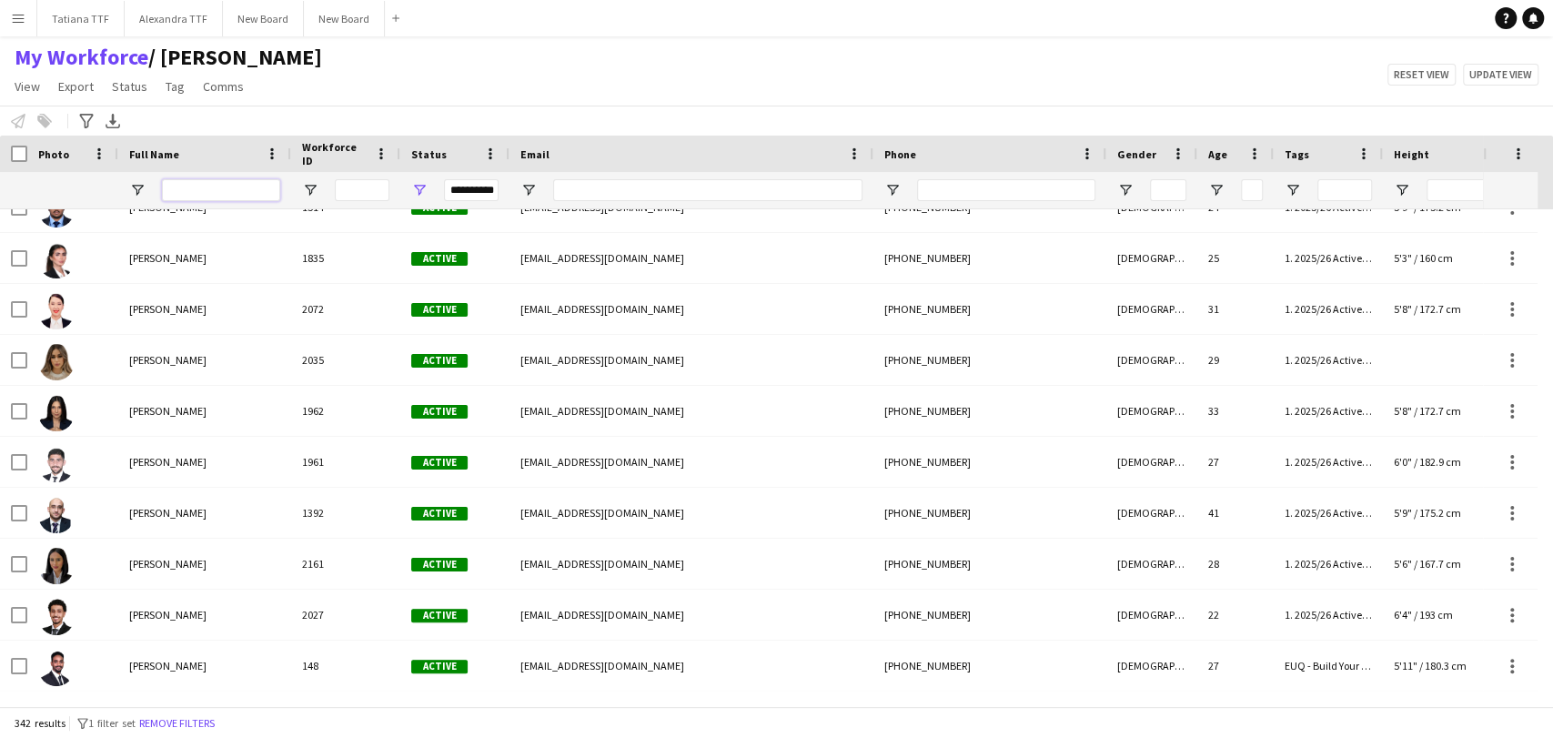
click at [217, 195] on input "Full Name Filter Input" at bounding box center [221, 190] width 118 height 22
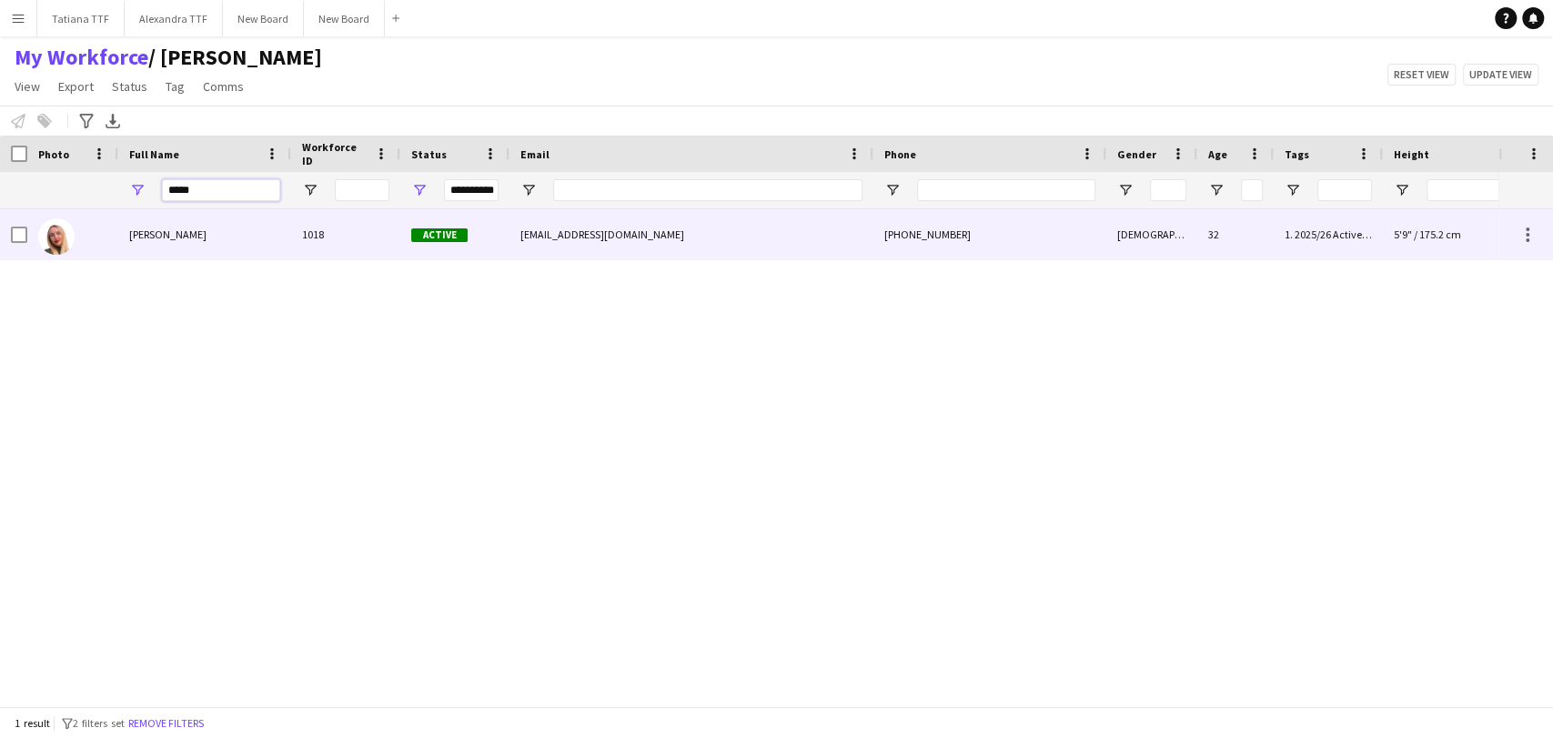
type input "*****"
click at [150, 240] on span "[PERSON_NAME]" at bounding box center [167, 234] width 77 height 14
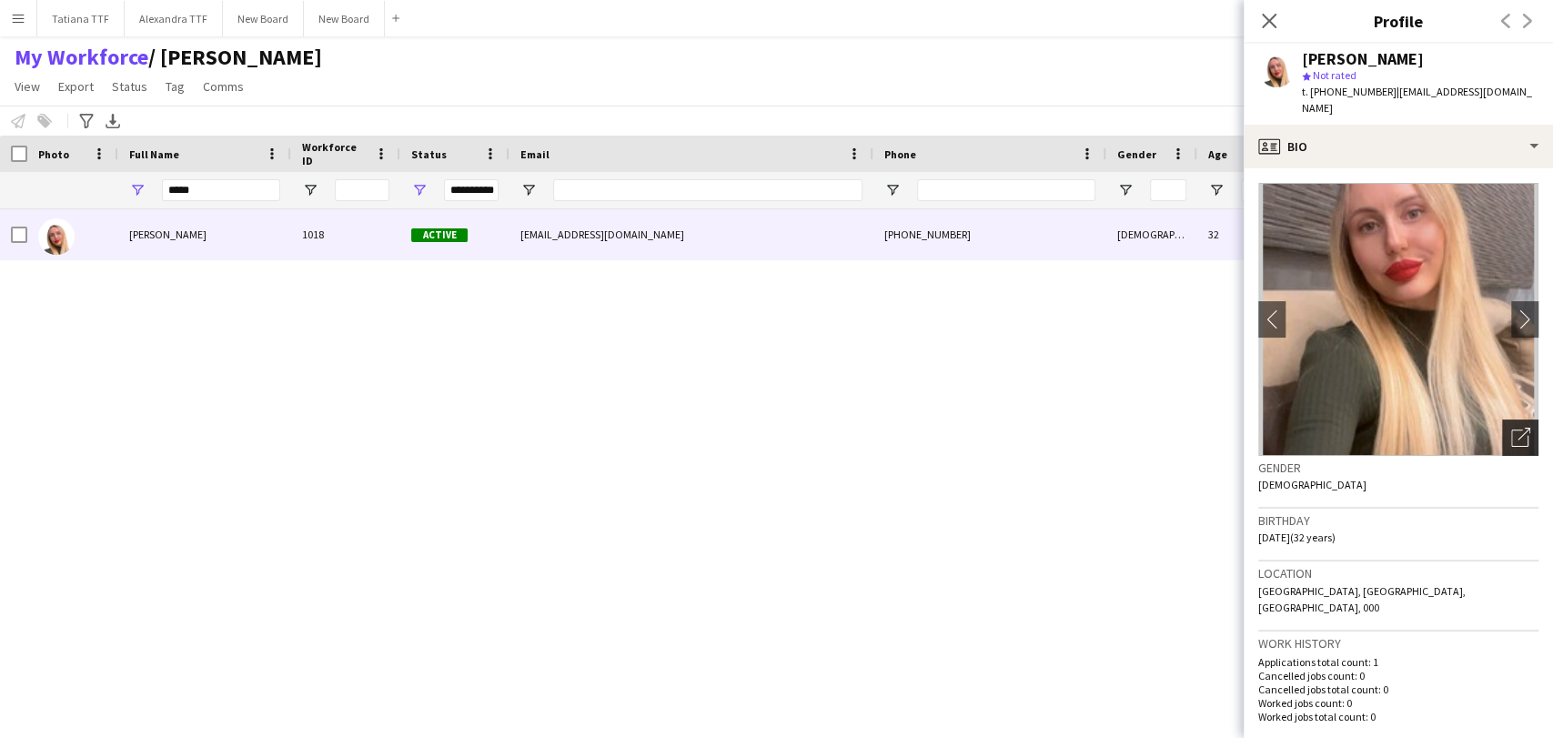
click at [1511, 428] on icon "Open photos pop-in" at bounding box center [1520, 437] width 19 height 19
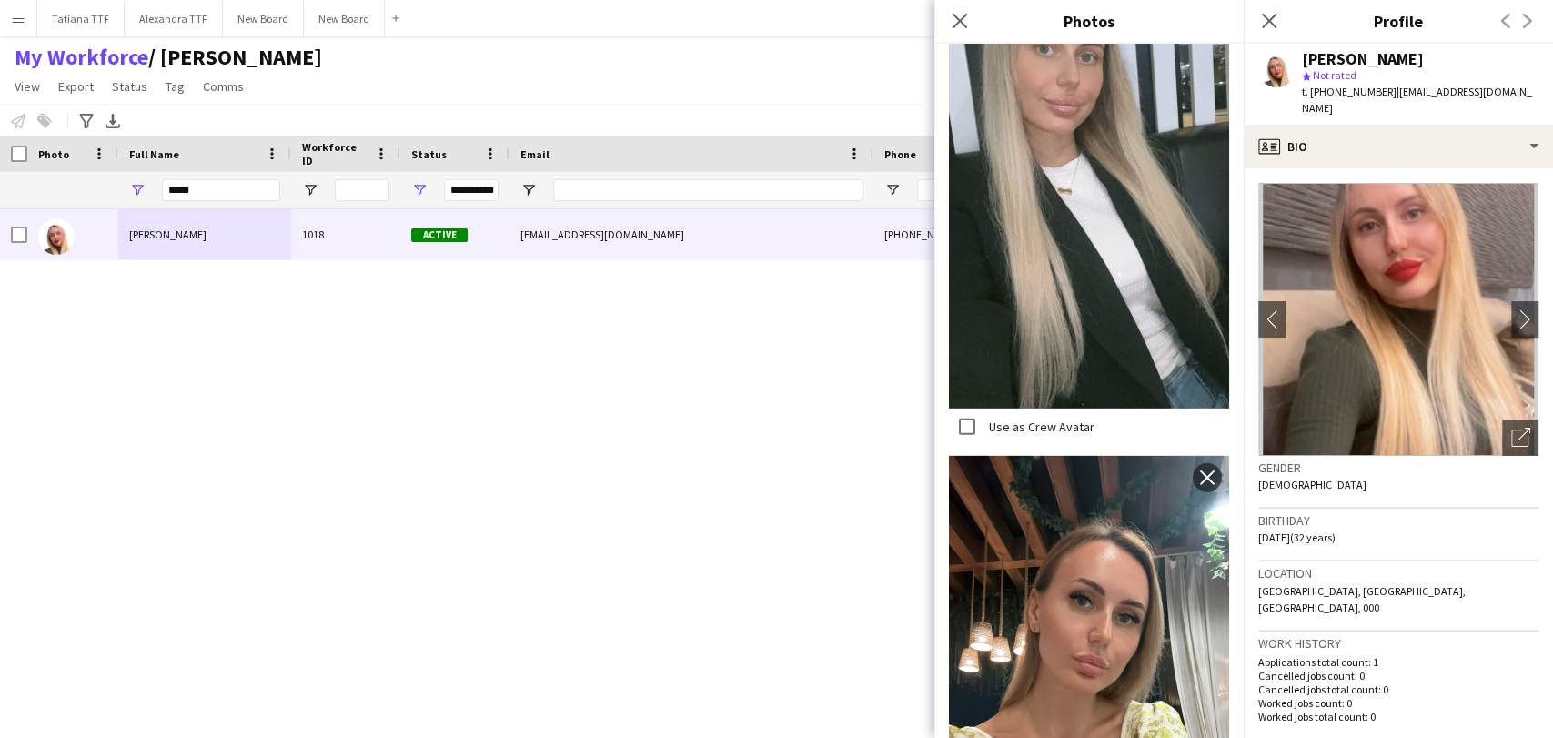
scroll to position [3570, 0]
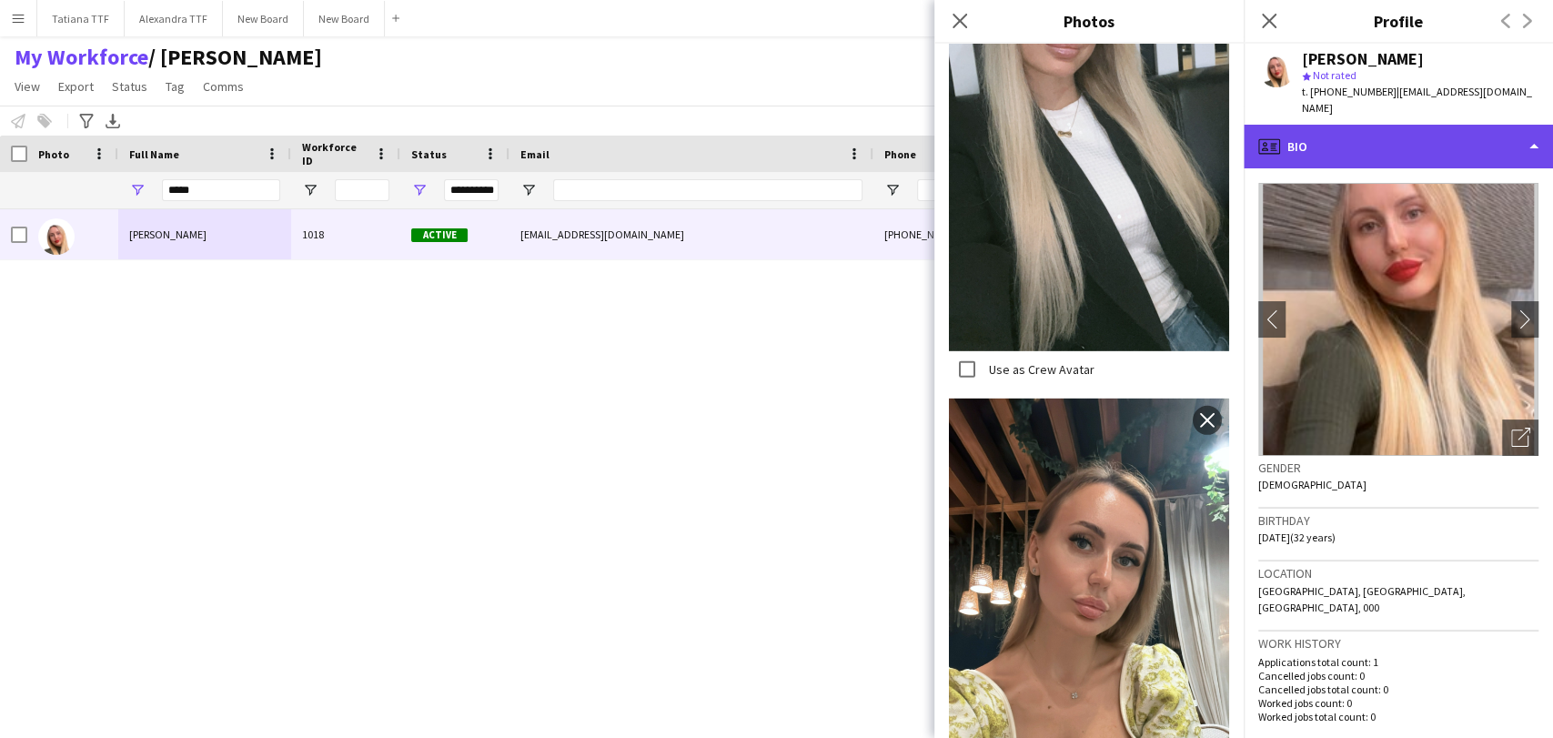
click at [1415, 147] on div "profile Bio" at bounding box center [1398, 147] width 309 height 44
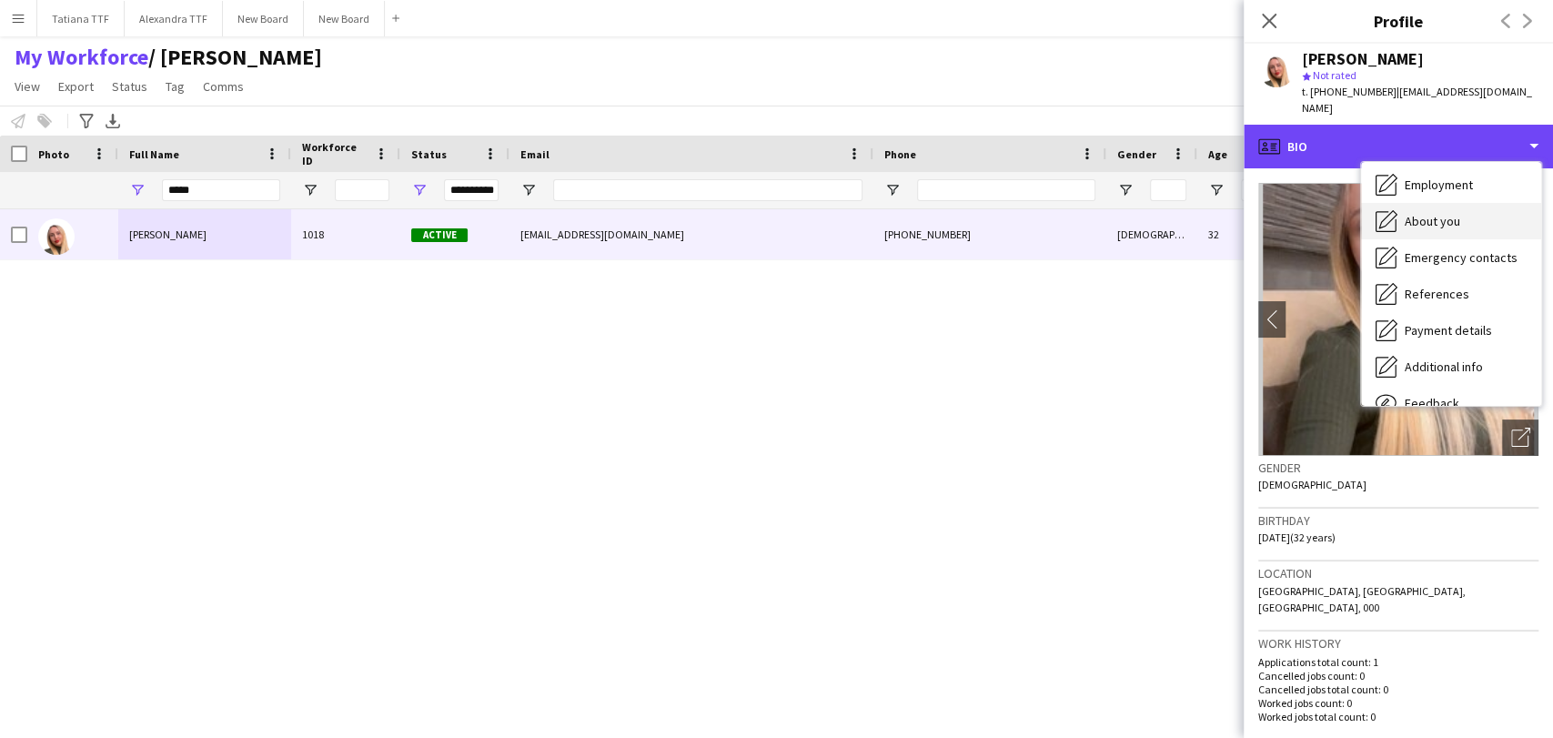
scroll to position [134, 0]
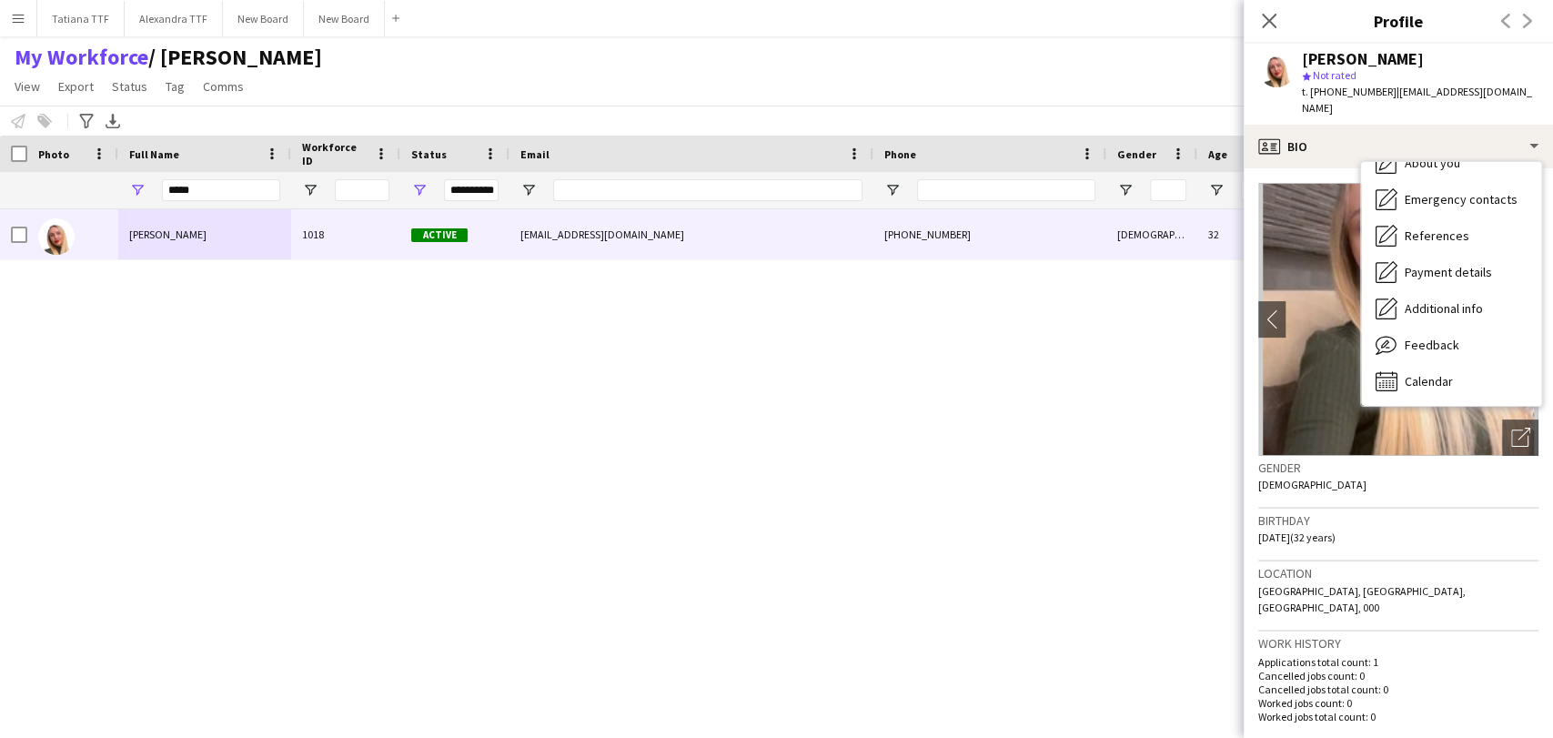
click at [969, 504] on div "[PERSON_NAME] 1018 Active [EMAIL_ADDRESS][DOMAIN_NAME] [PHONE_NUMBER] [DEMOGRAP…" at bounding box center [749, 449] width 1499 height 481
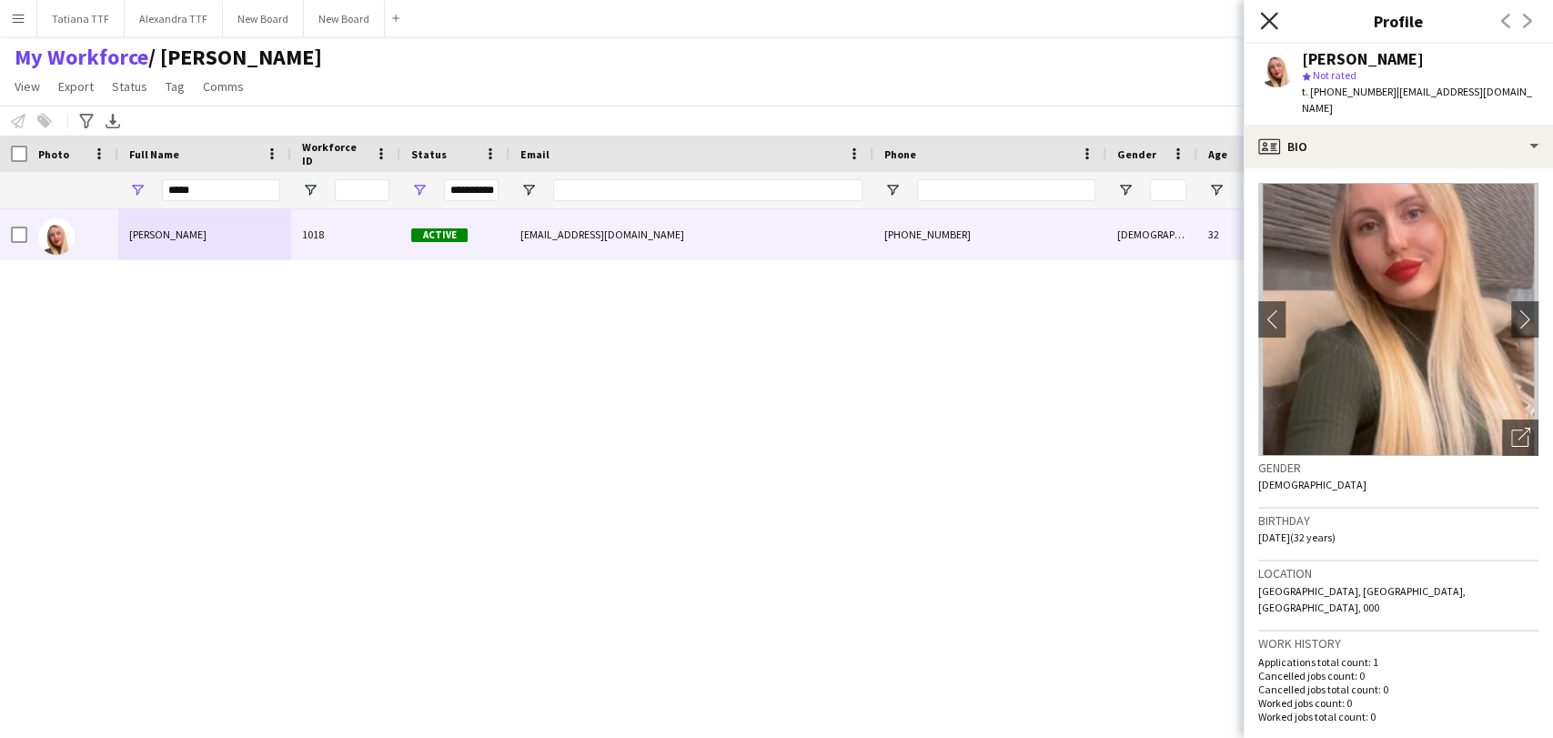
click at [1265, 15] on icon at bounding box center [1268, 20] width 17 height 17
